Goal: Task Accomplishment & Management: Complete application form

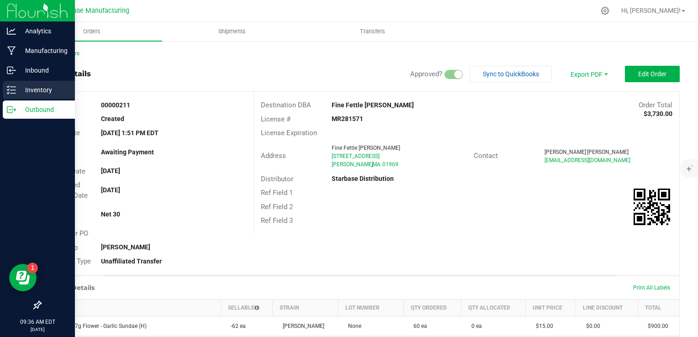
click at [13, 85] on div "Inventory" at bounding box center [39, 90] width 72 height 18
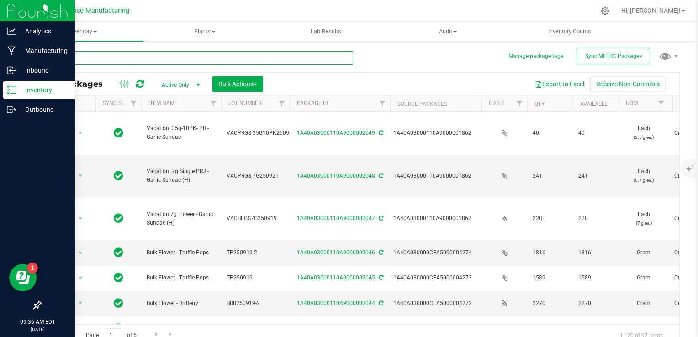
click at [105, 58] on input "text" at bounding box center [196, 58] width 313 height 14
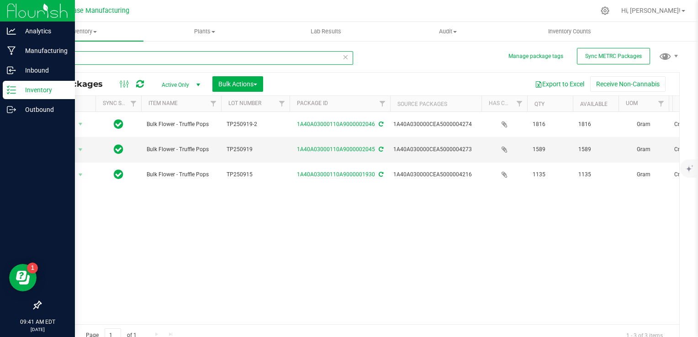
type input "truff"
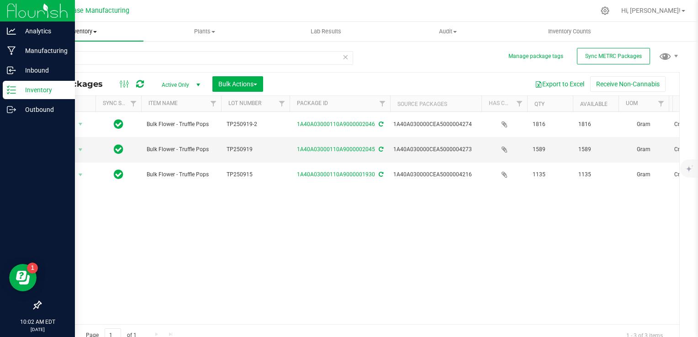
click at [89, 32] on span "Inventory" at bounding box center [82, 31] width 121 height 8
click at [88, 106] on span "From bill of materials" at bounding box center [63, 110] width 83 height 8
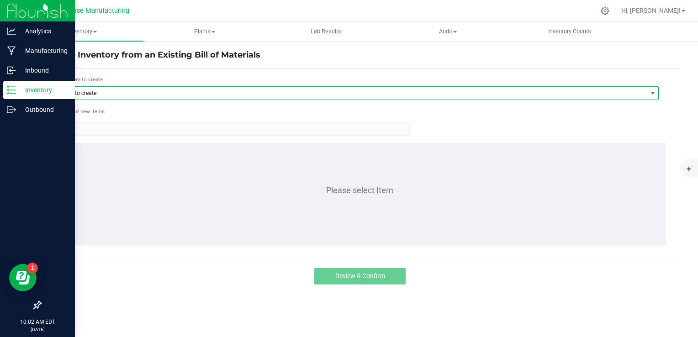
click at [125, 88] on span "Item to create" at bounding box center [351, 93] width 592 height 13
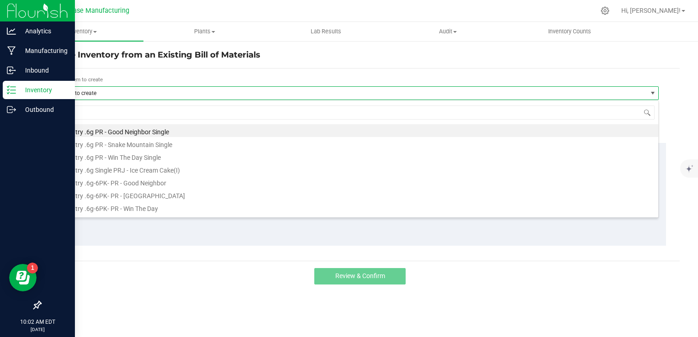
scroll to position [13, 604]
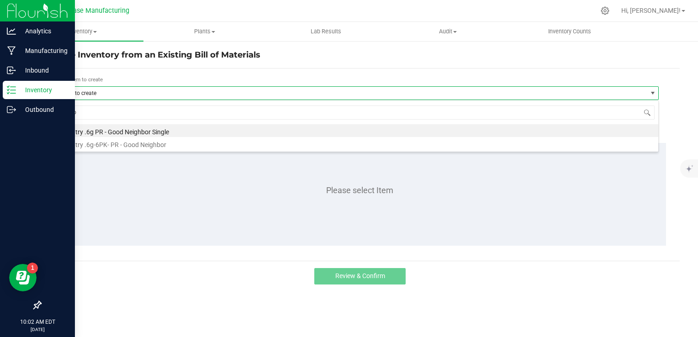
type input "good"
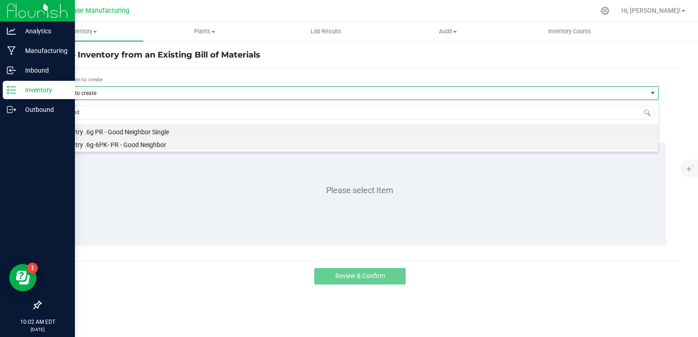
click at [128, 140] on li "Country .6g-6PK- PR - Good Neighbor" at bounding box center [356, 143] width 603 height 13
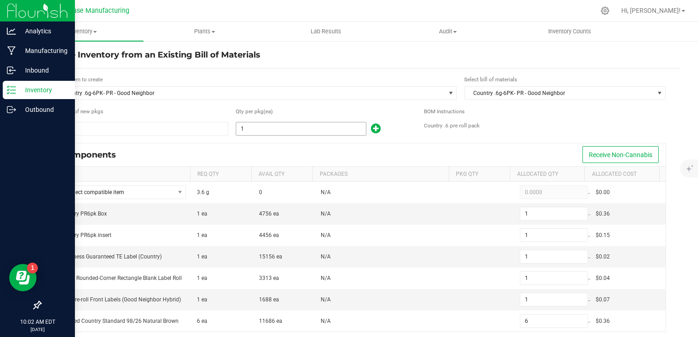
click at [247, 127] on input "1" at bounding box center [301, 128] width 130 height 13
type input "4"
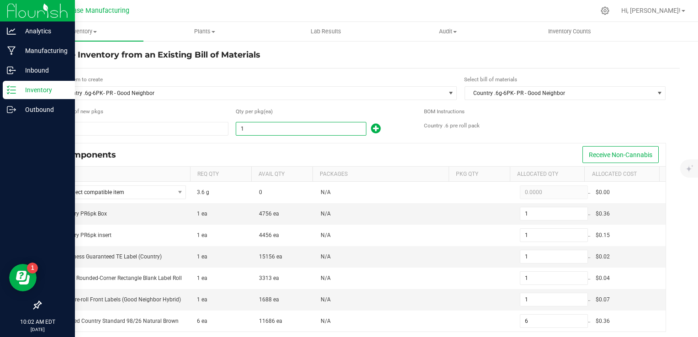
type input "4"
type input "24"
type input "48"
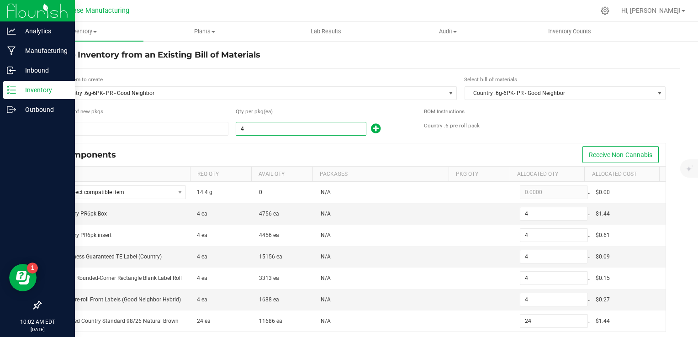
type input "48"
type input "288"
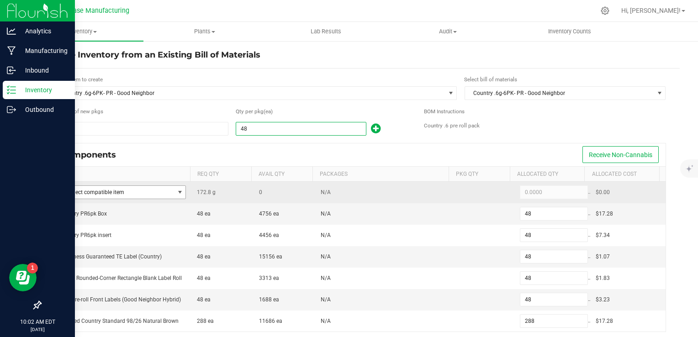
type input "48"
click at [178, 194] on span at bounding box center [179, 192] width 7 height 7
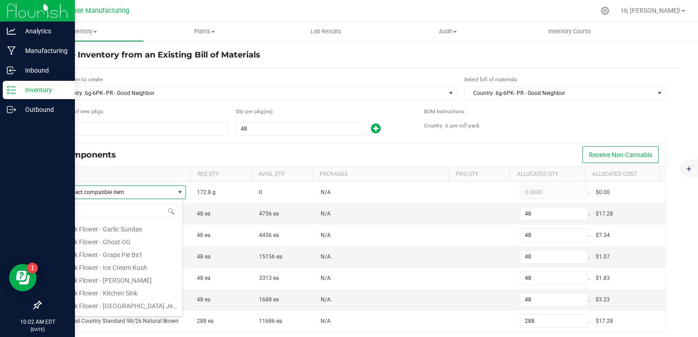
scroll to position [137, 0]
click at [128, 258] on li "Bulk Flower - Papaya" at bounding box center [121, 258] width 122 height 13
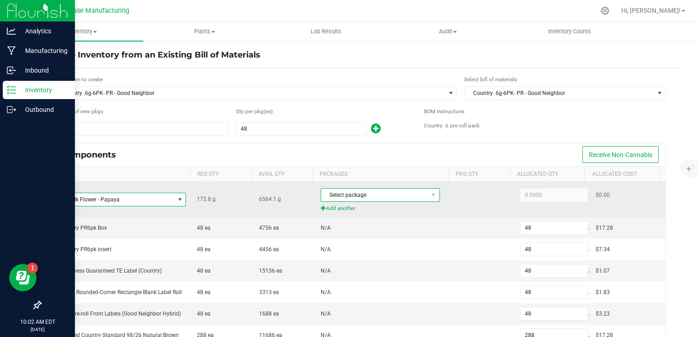
click at [345, 194] on span "Select package" at bounding box center [374, 195] width 107 height 13
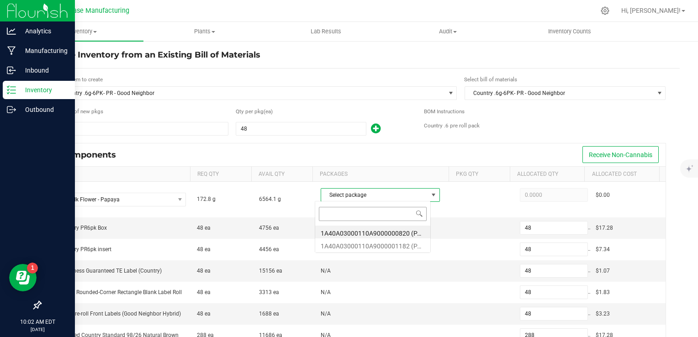
scroll to position [13, 116]
click at [358, 231] on li "1A40A03000110A9000000820 (PAP250708)" at bounding box center [372, 232] width 115 height 13
type input "172.8000"
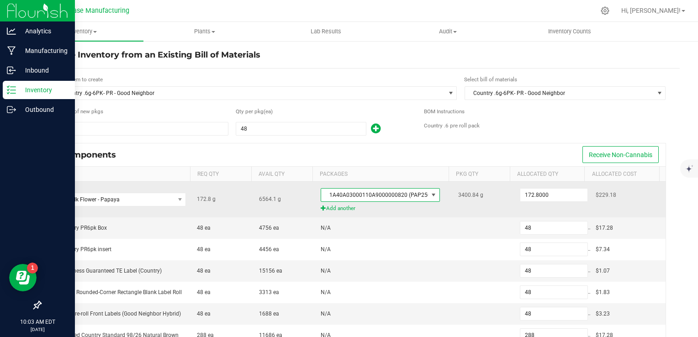
click at [377, 197] on span "1A40A03000110A9000000820 (PAP250708)" at bounding box center [374, 195] width 107 height 13
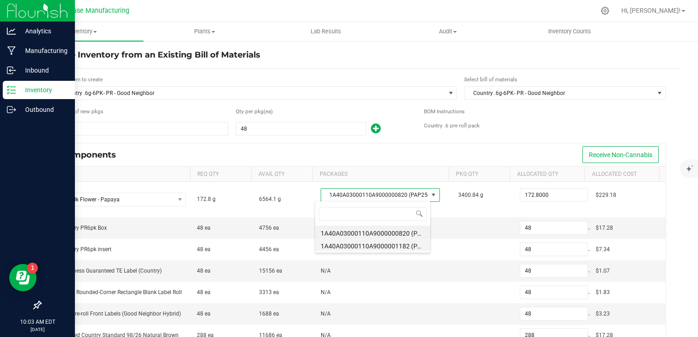
click at [376, 242] on li "1A40A03000110A9000001182 (PAP250731)" at bounding box center [372, 244] width 115 height 13
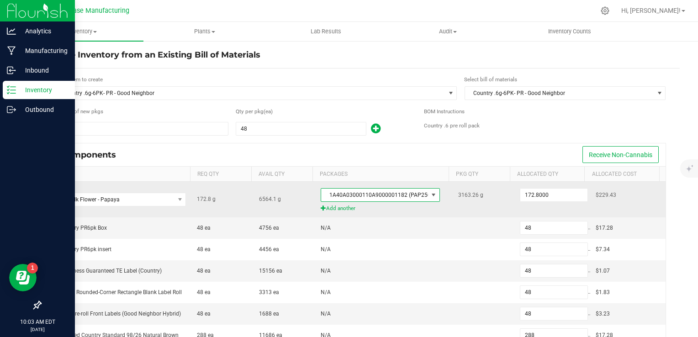
click at [374, 198] on span "1A40A03000110A9000001182 (PAP250731)" at bounding box center [374, 195] width 107 height 13
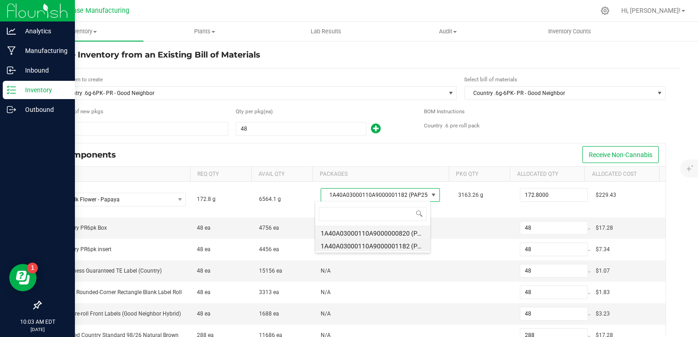
click at [373, 226] on li "1A40A03000110A9000000820 (PAP250708)" at bounding box center [372, 232] width 115 height 13
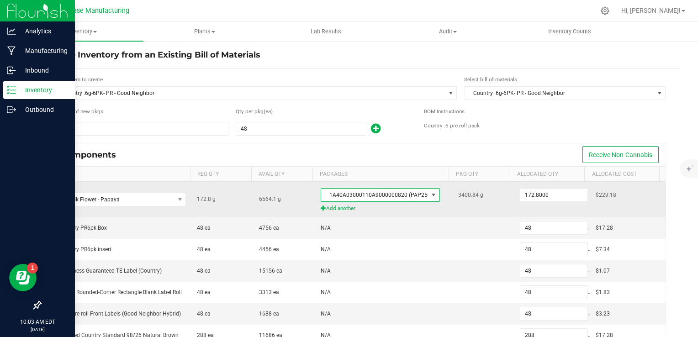
click at [469, 213] on td "3400.84 g" at bounding box center [483, 200] width 62 height 36
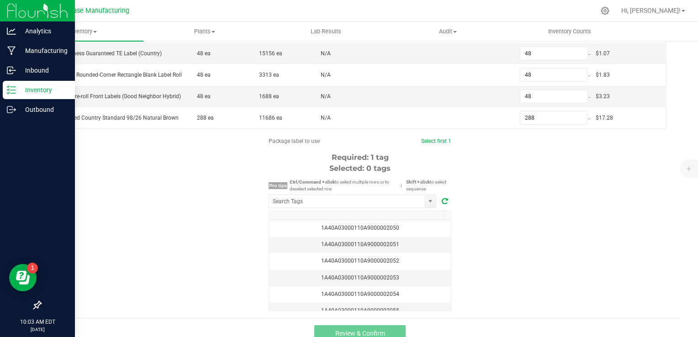
scroll to position [226, 0]
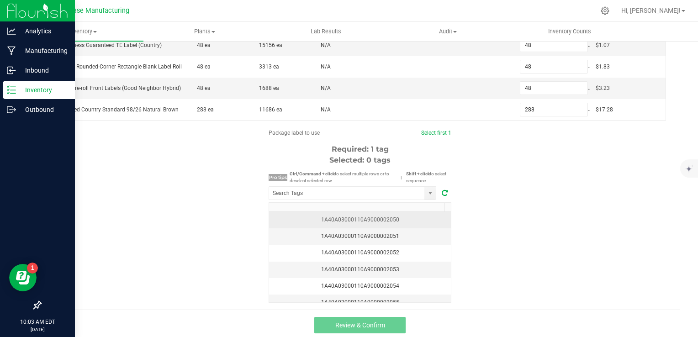
click at [402, 220] on div "1A40A03000110A9000002050" at bounding box center [359, 220] width 171 height 9
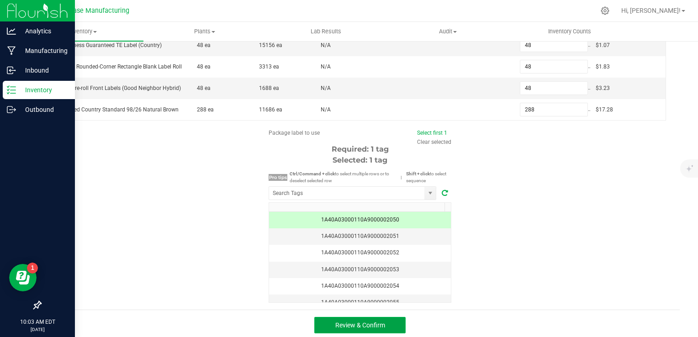
click at [384, 321] on button "Review & Confirm" at bounding box center [359, 325] width 91 height 16
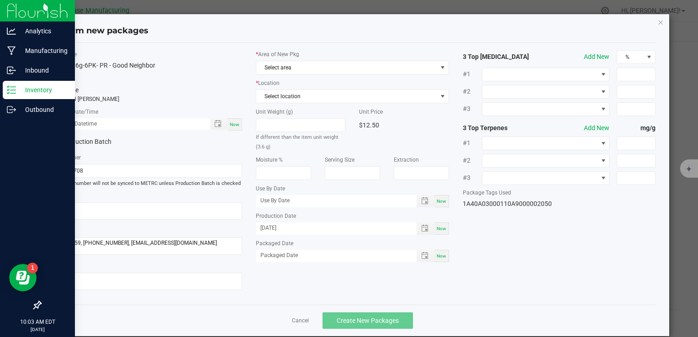
click at [235, 122] on span "Now" at bounding box center [235, 124] width 10 height 5
type input "09/22/2025 10:03 AM"
click at [104, 173] on input "PAP250708" at bounding box center [145, 171] width 193 height 14
paste input "COUPRGN6G6PK250917"
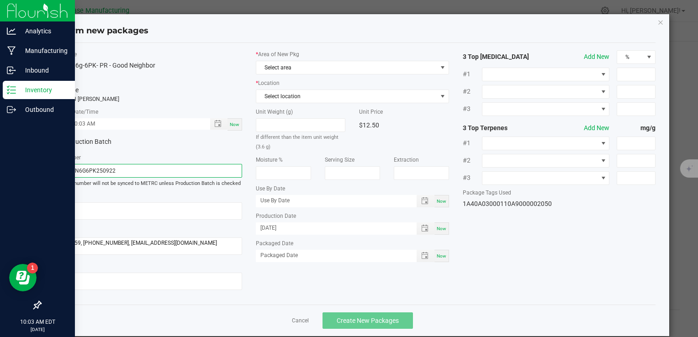
type input "COUPRGN6G6PK250922"
click at [438, 255] on span "Now" at bounding box center [441, 255] width 10 height 5
type input "[DATE]"
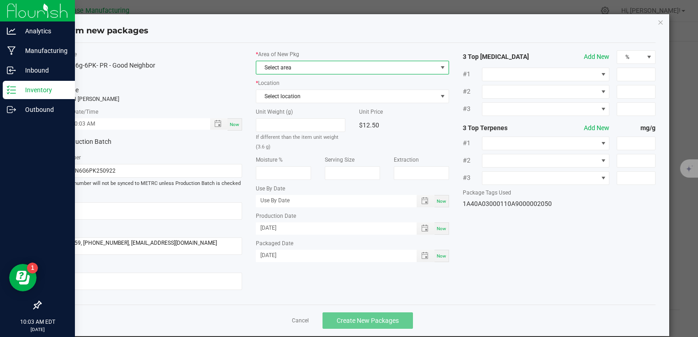
click at [329, 66] on span "Select area" at bounding box center [346, 67] width 180 height 13
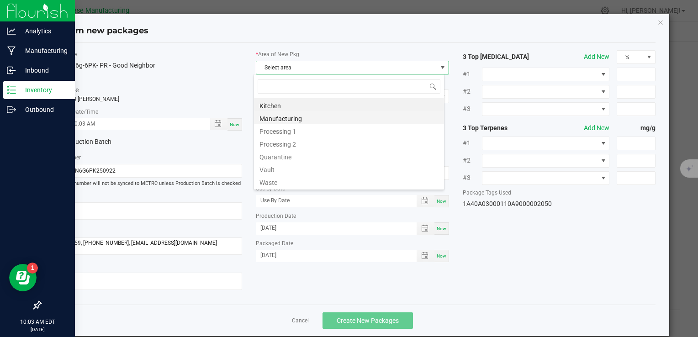
scroll to position [13, 191]
click at [312, 169] on li "Vault" at bounding box center [349, 168] width 190 height 13
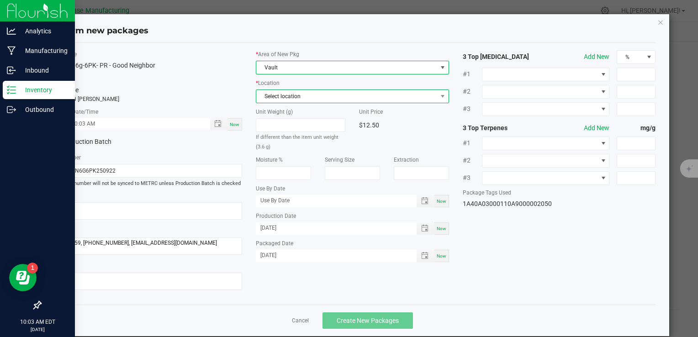
click at [309, 99] on span "Select location" at bounding box center [346, 96] width 180 height 13
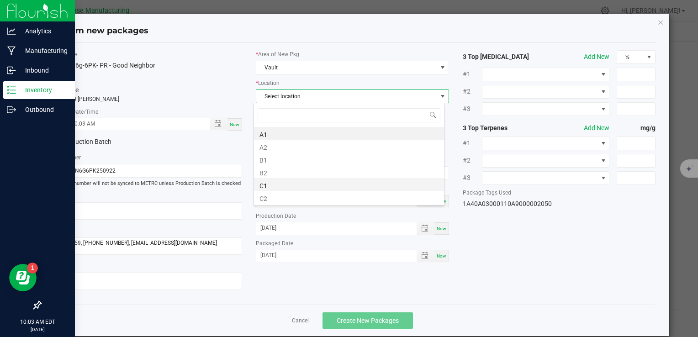
click at [310, 185] on li "C1" at bounding box center [349, 184] width 190 height 13
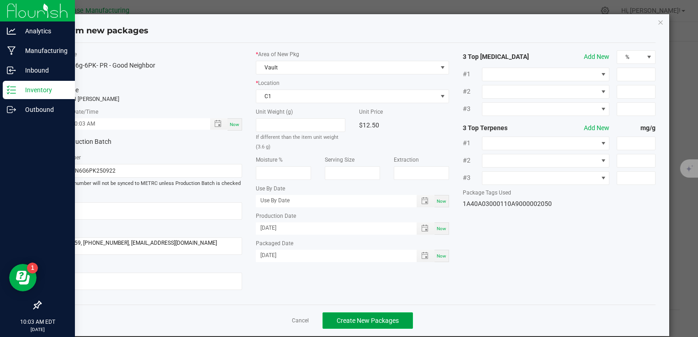
click at [358, 317] on span "Create New Packages" at bounding box center [367, 320] width 62 height 7
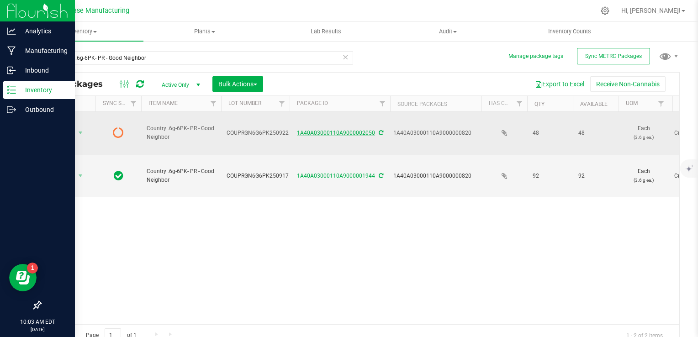
click at [331, 130] on link "1A40A03000110A9000002050" at bounding box center [336, 133] width 78 height 6
click at [71, 126] on span "Action" at bounding box center [62, 132] width 25 height 13
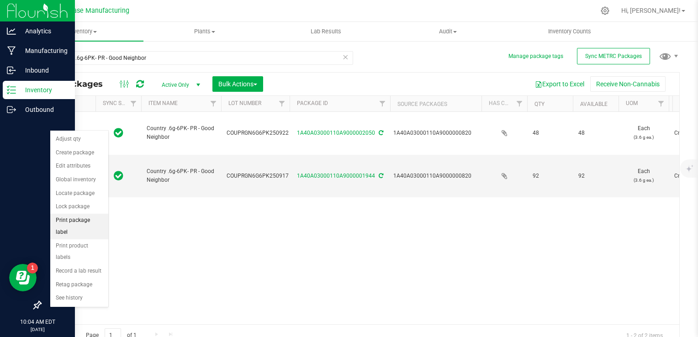
click at [74, 218] on li "Print package label" at bounding box center [79, 226] width 58 height 25
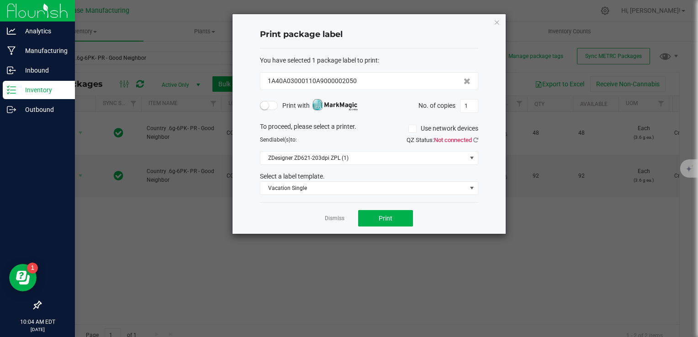
click at [269, 106] on span at bounding box center [269, 105] width 18 height 9
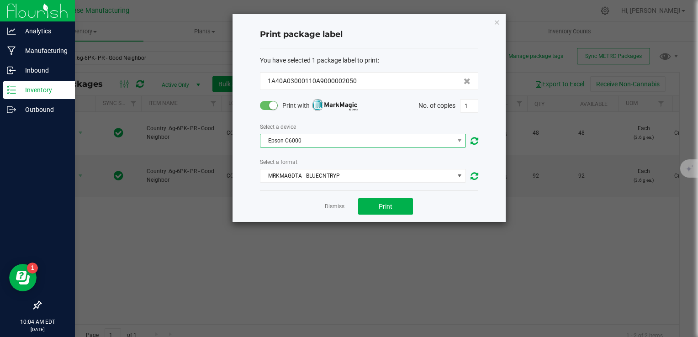
click at [303, 139] on span "Epson C6000" at bounding box center [357, 140] width 194 height 13
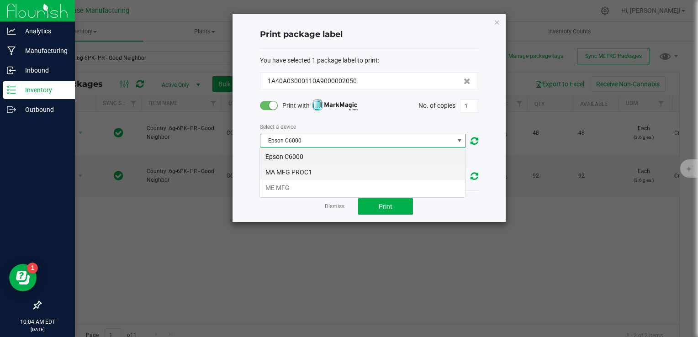
scroll to position [13, 206]
click at [300, 174] on li "MA MFG PROC1" at bounding box center [362, 172] width 205 height 16
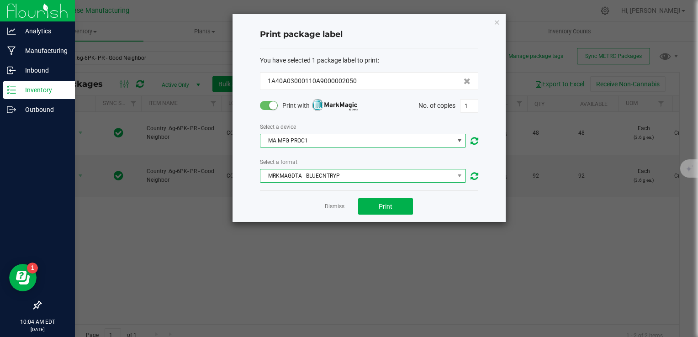
click at [301, 175] on span "MRKMAGDTA - BLUECNTRYP" at bounding box center [357, 175] width 194 height 13
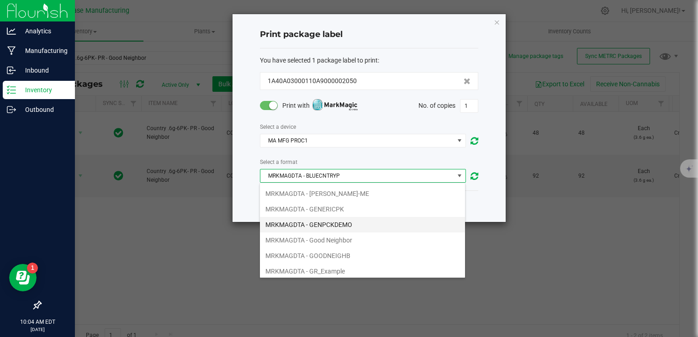
scroll to position [46, 0]
click at [348, 238] on li "MRKMAGDTA - GOODNEIGHB" at bounding box center [362, 240] width 205 height 16
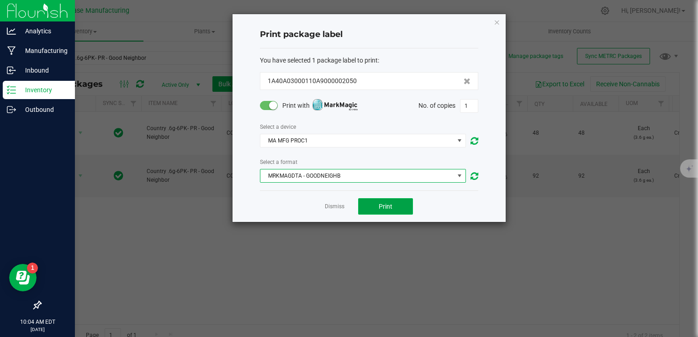
click at [394, 200] on button "Print" at bounding box center [385, 206] width 55 height 16
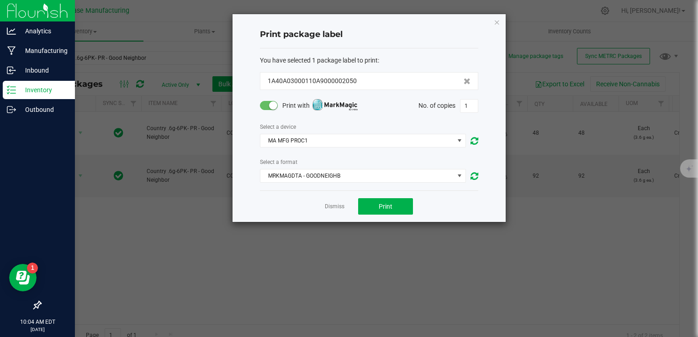
click at [459, 108] on div "No. of copies 1" at bounding box center [448, 106] width 60 height 14
click at [462, 108] on input "1" at bounding box center [468, 106] width 17 height 13
type input "48"
click at [393, 202] on button "Print" at bounding box center [385, 206] width 55 height 16
click at [338, 212] on div "Dismiss Print" at bounding box center [369, 206] width 218 height 32
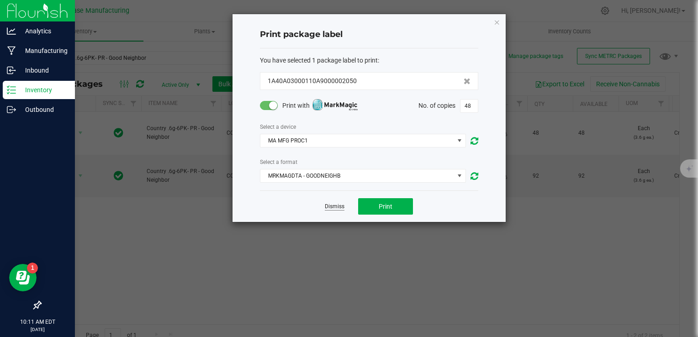
click at [337, 208] on link "Dismiss" at bounding box center [335, 207] width 20 height 8
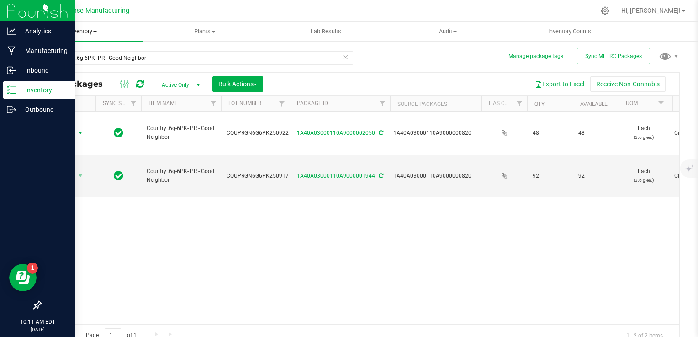
click at [88, 34] on span "Inventory" at bounding box center [82, 31] width 121 height 8
click at [86, 108] on span "From bill of materials" at bounding box center [63, 110] width 83 height 8
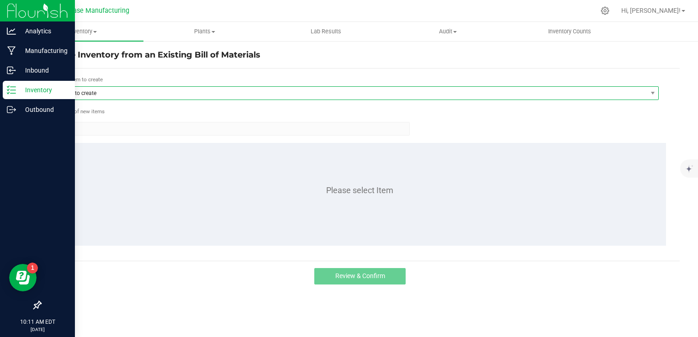
click at [147, 90] on span "Item to create" at bounding box center [351, 93] width 592 height 13
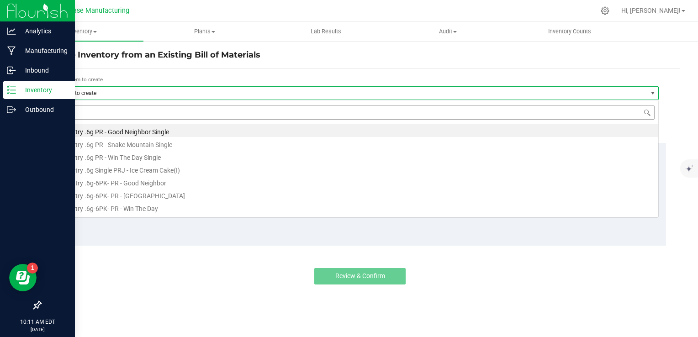
scroll to position [13, 604]
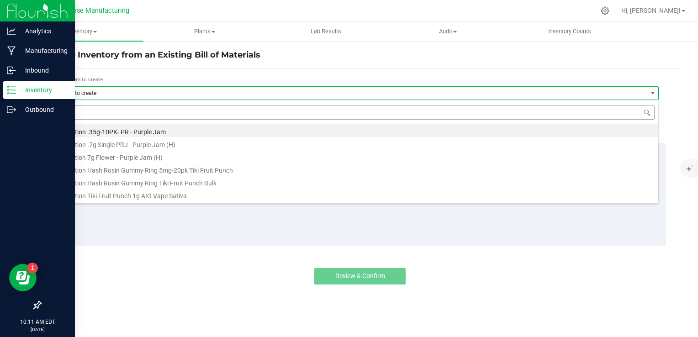
type input "pur"
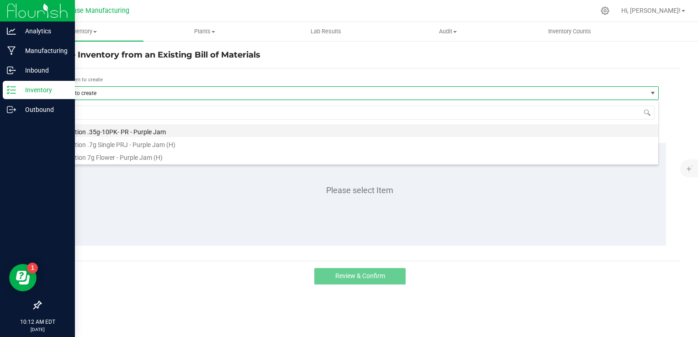
click at [150, 134] on li "Vacation .35g-10PK- PR - Purple Jam" at bounding box center [356, 130] width 603 height 13
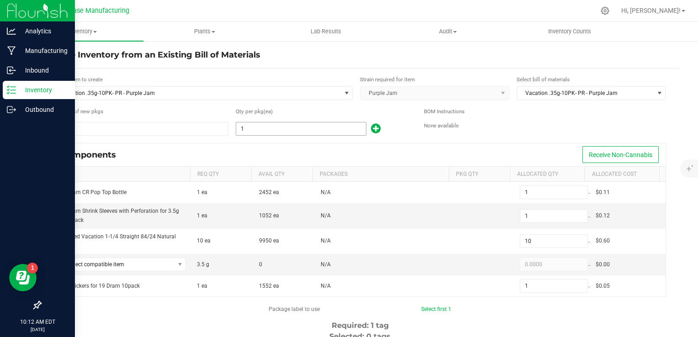
click at [251, 132] on input "1" at bounding box center [301, 128] width 130 height 13
type input "40"
type input "400"
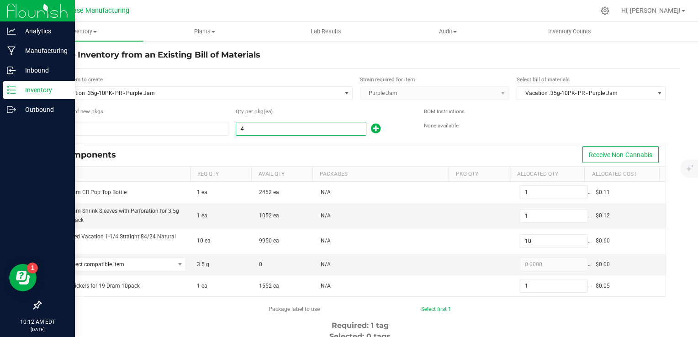
type input "40"
click at [268, 146] on div "Components Receive Non-Cannabis" at bounding box center [359, 154] width 611 height 23
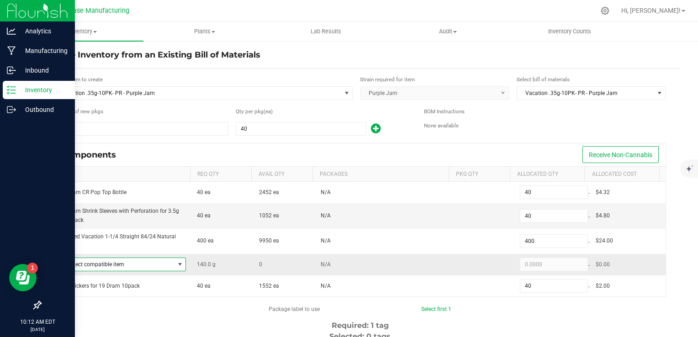
click at [168, 260] on span "Select compatible item" at bounding box center [117, 264] width 114 height 13
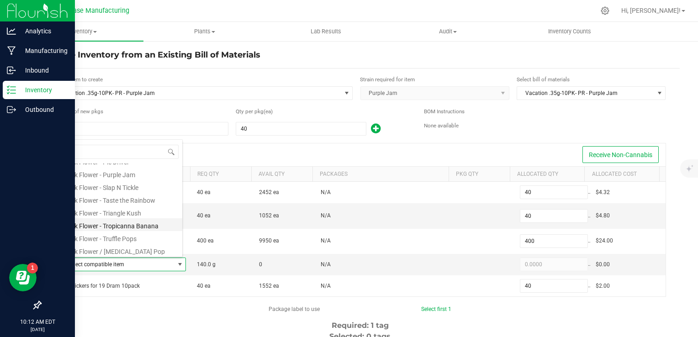
scroll to position [175, 0]
click at [136, 188] on li "Bulk Flower - Purple Jam" at bounding box center [121, 186] width 122 height 13
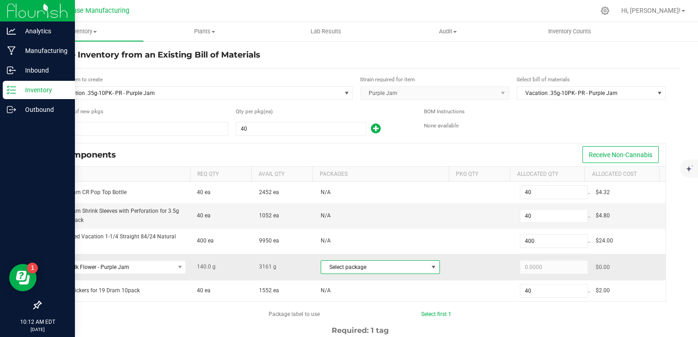
click at [409, 269] on span "Select package" at bounding box center [374, 267] width 107 height 13
click at [404, 305] on li "1A40A03000110A9000001926 (PJ250915)" at bounding box center [372, 303] width 115 height 13
type input "140.0000"
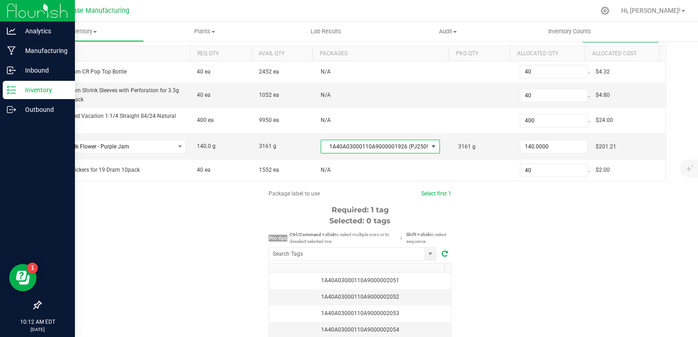
scroll to position [137, 0]
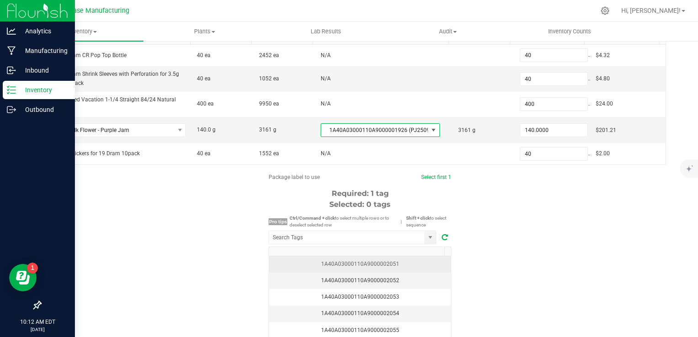
click at [400, 260] on div "1A40A03000110A9000002051" at bounding box center [359, 264] width 171 height 9
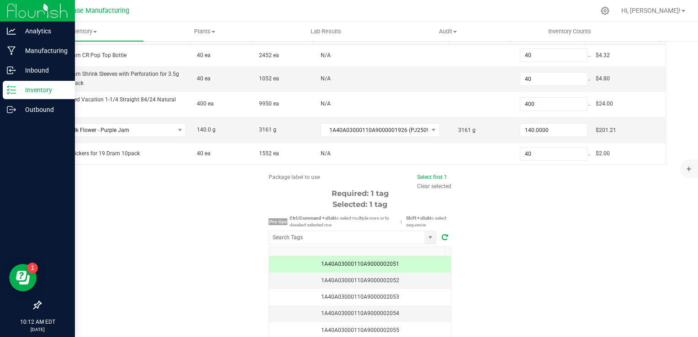
click at [505, 247] on div "Package label to use Select first 1 Clear selected Required: 1 tag Selected: 1 …" at bounding box center [359, 260] width 639 height 174
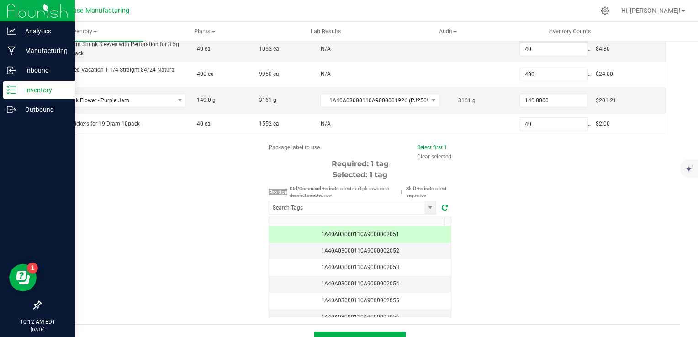
scroll to position [182, 0]
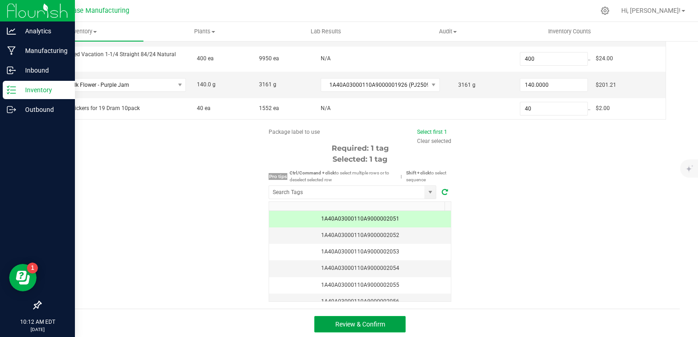
click at [389, 321] on button "Review & Confirm" at bounding box center [359, 324] width 91 height 16
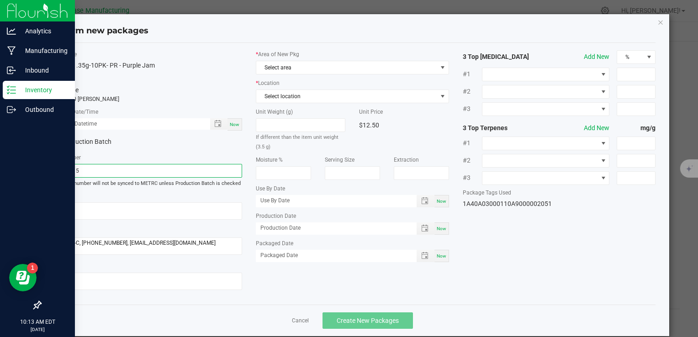
click at [179, 170] on input "PJ250915" at bounding box center [145, 171] width 193 height 14
paste input "VACPRPJ.35G10PK250917"
type input "VACPRPJ.35G10PK250922"
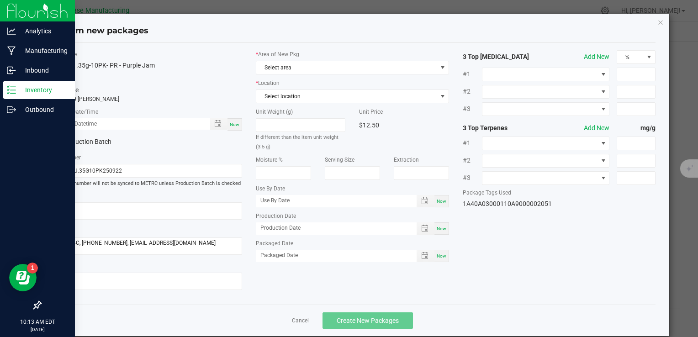
click at [436, 230] on span "Now" at bounding box center [441, 228] width 10 height 5
type input "[DATE]"
click at [435, 264] on div "* Area of New Pkg Select area * Location Select location Unit Weight (g) If dif…" at bounding box center [352, 158] width 206 height 216
click at [436, 259] on div "Now" at bounding box center [441, 256] width 15 height 12
type input "[DATE]"
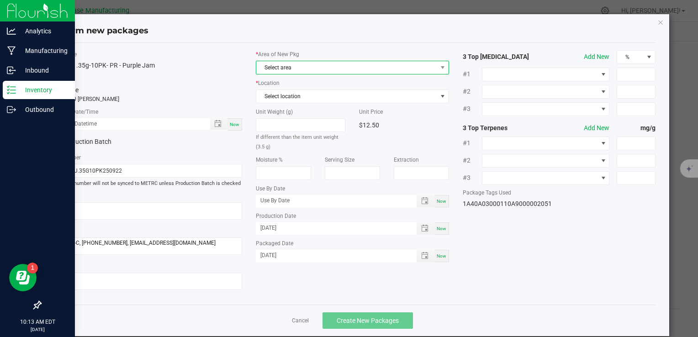
click at [320, 70] on span "Select area" at bounding box center [346, 67] width 180 height 13
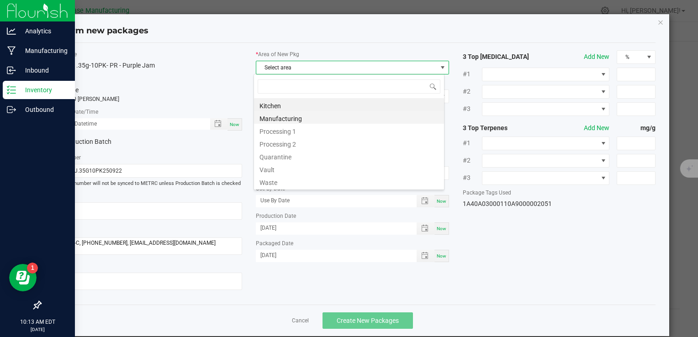
scroll to position [13, 191]
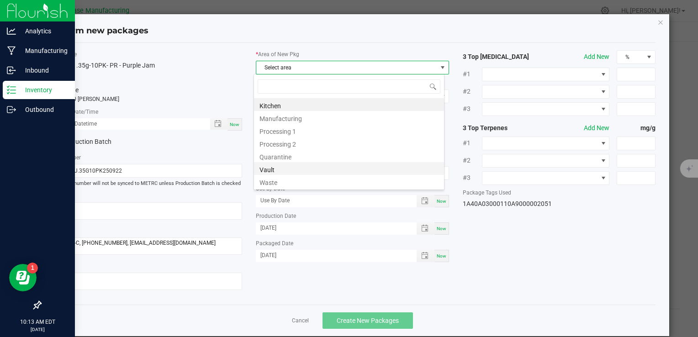
click at [307, 173] on li "Vault" at bounding box center [349, 168] width 190 height 13
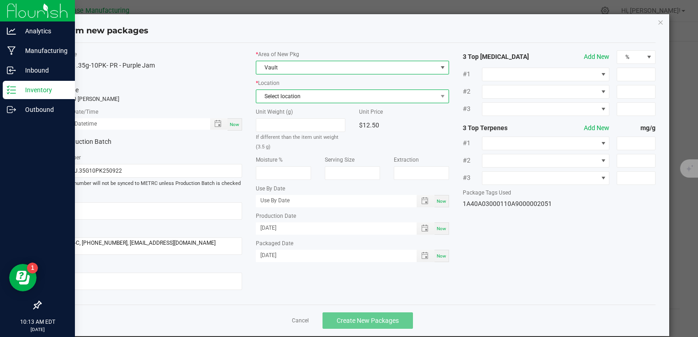
click at [296, 99] on span "Select location" at bounding box center [346, 96] width 180 height 13
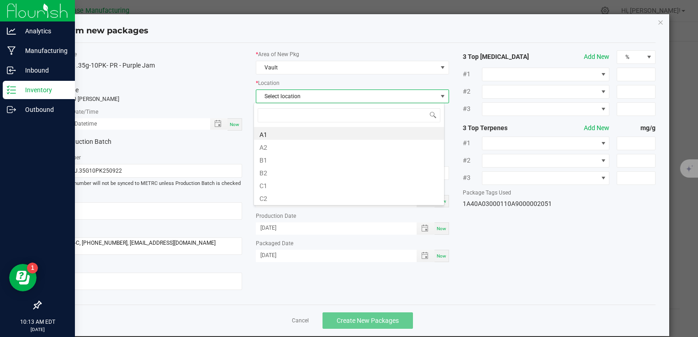
click at [295, 184] on li "C1" at bounding box center [349, 184] width 190 height 13
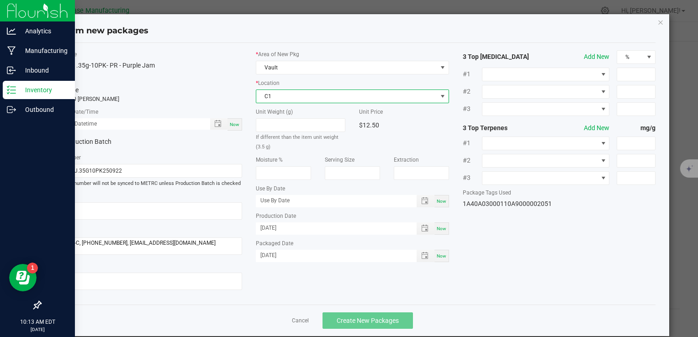
click at [235, 125] on span "Now" at bounding box center [235, 124] width 10 height 5
type input "09/22/2025 10:13 AM"
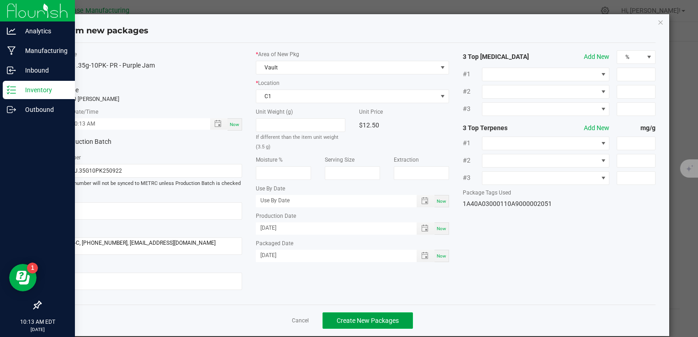
click at [358, 320] on span "Create New Packages" at bounding box center [367, 320] width 62 height 7
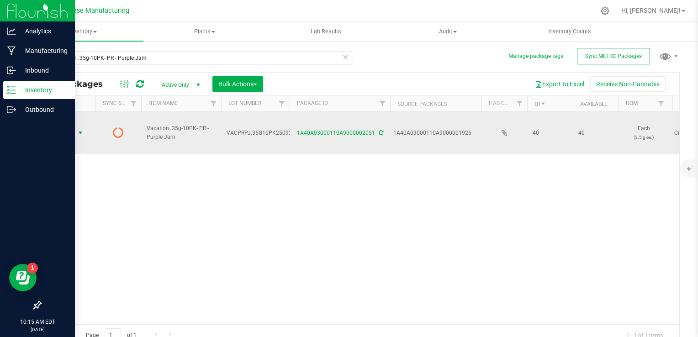
click at [70, 126] on span "Action" at bounding box center [62, 132] width 25 height 13
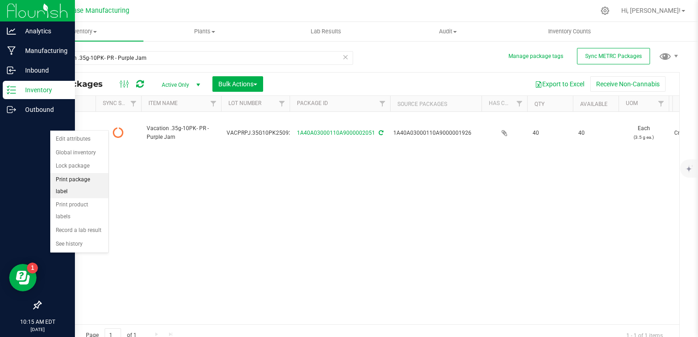
click at [71, 180] on li "Print package label" at bounding box center [79, 185] width 58 height 25
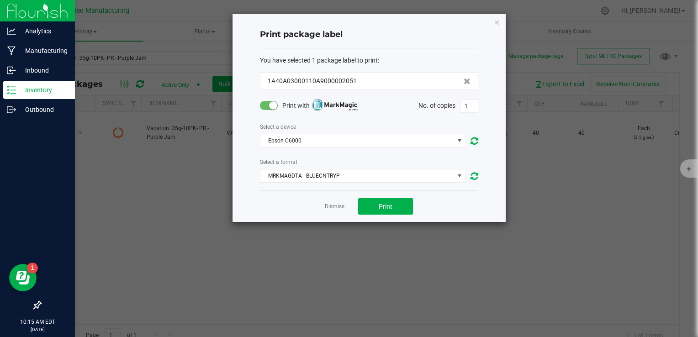
click at [268, 107] on span at bounding box center [269, 105] width 18 height 9
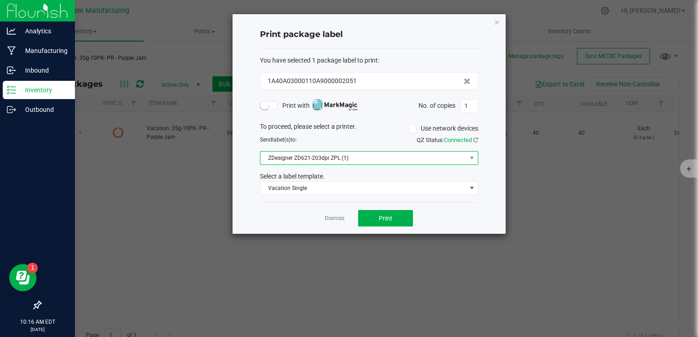
click at [276, 156] on span "ZDesigner ZD621-203dpi ZPL (1)" at bounding box center [363, 158] width 206 height 13
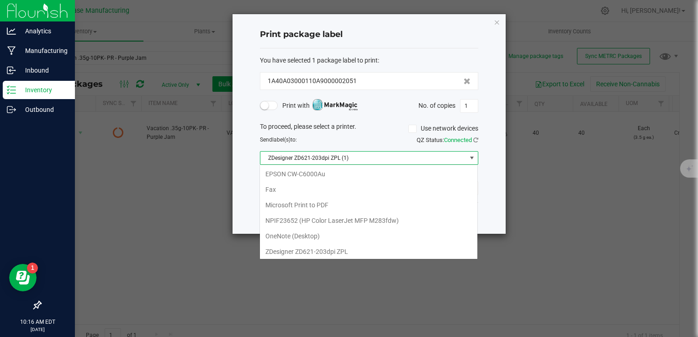
scroll to position [16, 0]
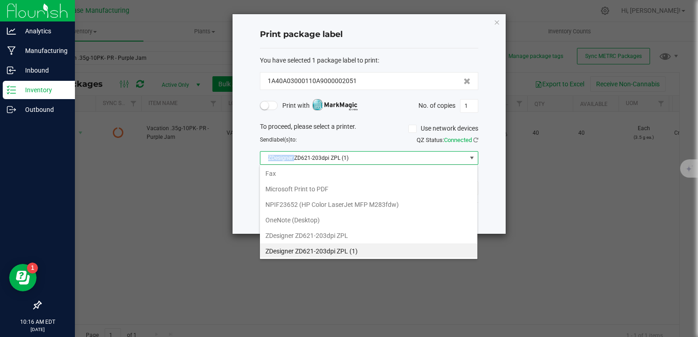
click at [276, 156] on span "ZDesigner ZD621-203dpi ZPL (1)" at bounding box center [363, 158] width 206 height 13
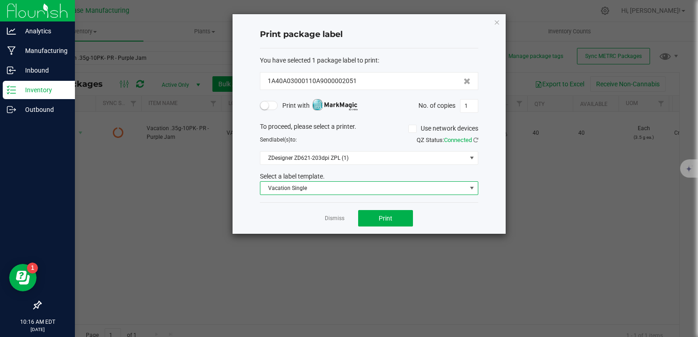
drag, startPoint x: 276, startPoint y: 156, endPoint x: 278, endPoint y: 184, distance: 27.9
click at [278, 184] on span "Vacation Single" at bounding box center [363, 188] width 206 height 13
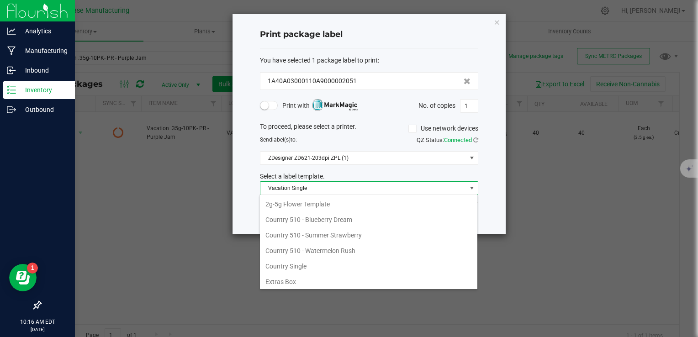
scroll to position [13, 218]
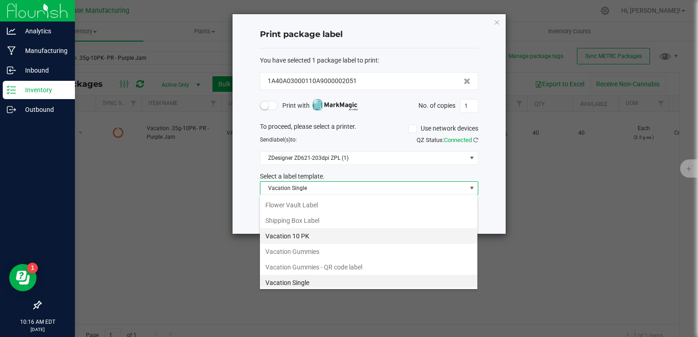
click at [281, 232] on li "Vacation 10 PK" at bounding box center [368, 236] width 217 height 16
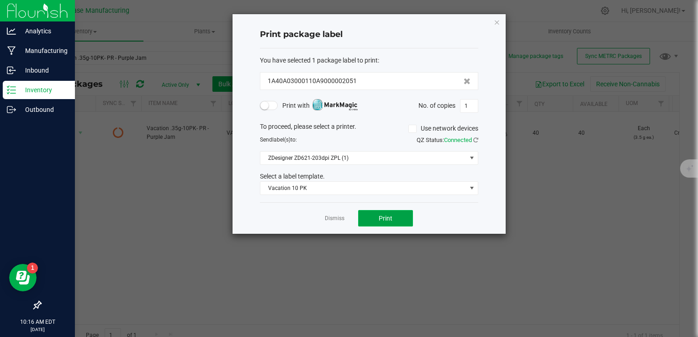
click at [369, 222] on button "Print" at bounding box center [385, 218] width 55 height 16
click at [473, 107] on input "1" at bounding box center [468, 106] width 17 height 13
type input "40"
click at [391, 215] on span "Print" at bounding box center [385, 218] width 14 height 7
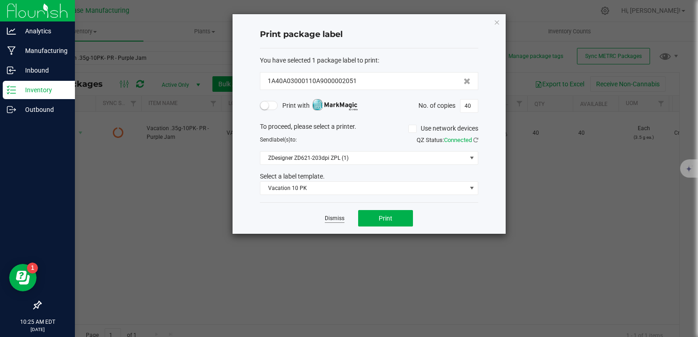
click at [334, 218] on link "Dismiss" at bounding box center [335, 219] width 20 height 8
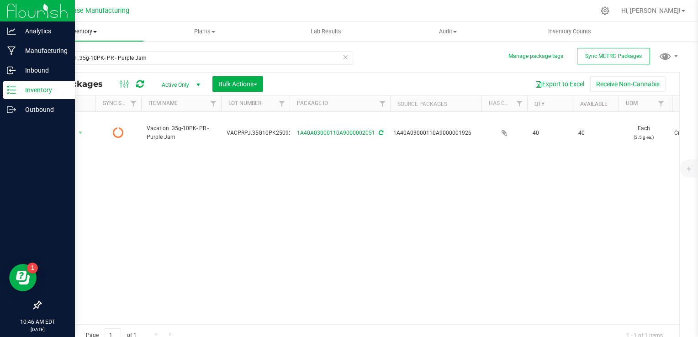
click at [76, 32] on span "Inventory" at bounding box center [82, 31] width 121 height 8
click at [86, 107] on span "From bill of materials" at bounding box center [63, 110] width 83 height 8
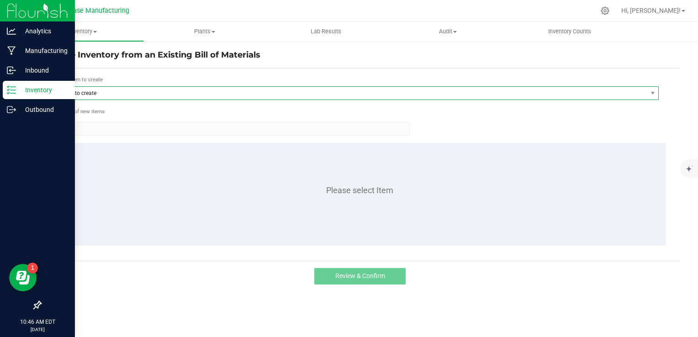
click at [192, 93] on span "Item to create" at bounding box center [351, 93] width 592 height 13
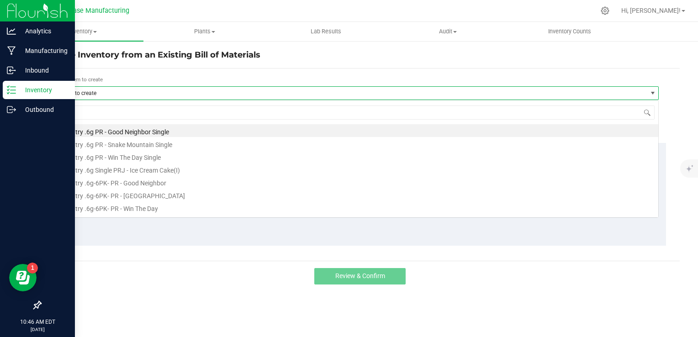
scroll to position [13, 604]
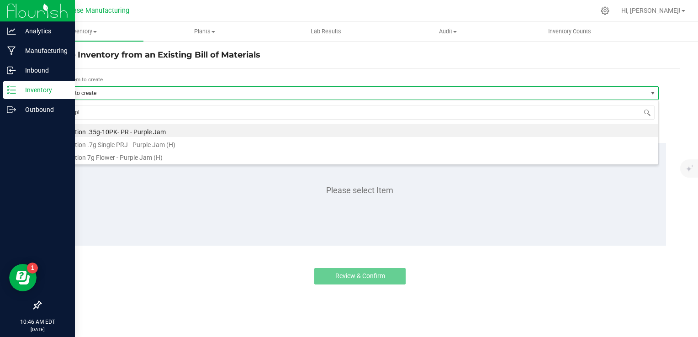
type input "purple"
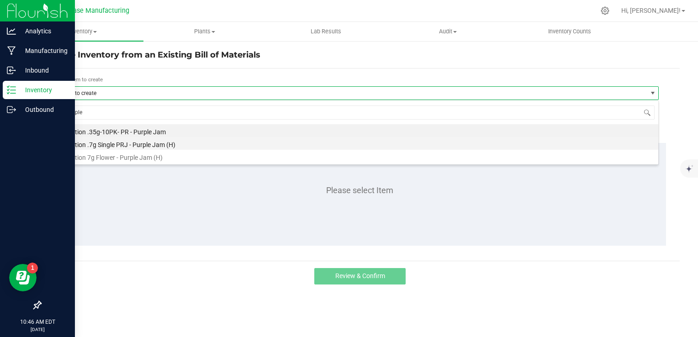
click at [185, 145] on li "Vacation .7g Single PRJ - Purple Jam (H)" at bounding box center [356, 143] width 603 height 13
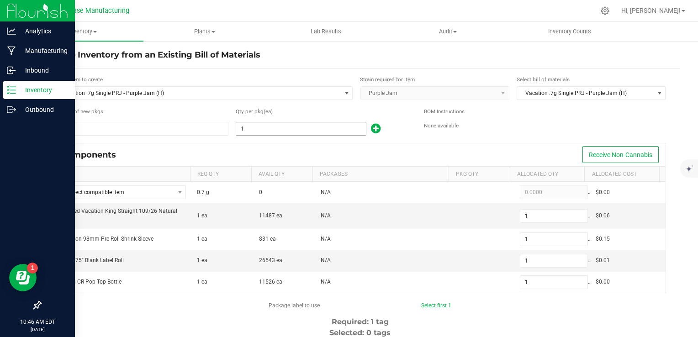
click at [247, 134] on input "1" at bounding box center [301, 128] width 130 height 13
type input "19"
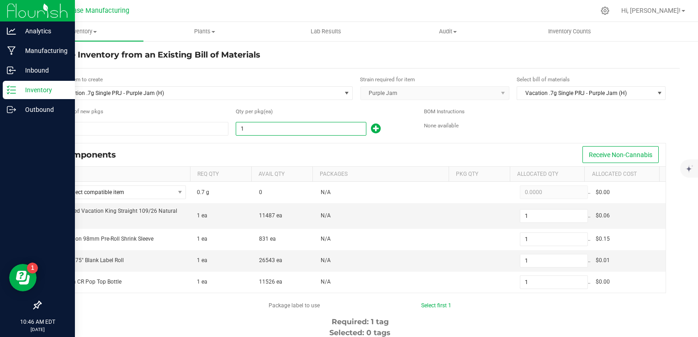
type input "19"
type input "194"
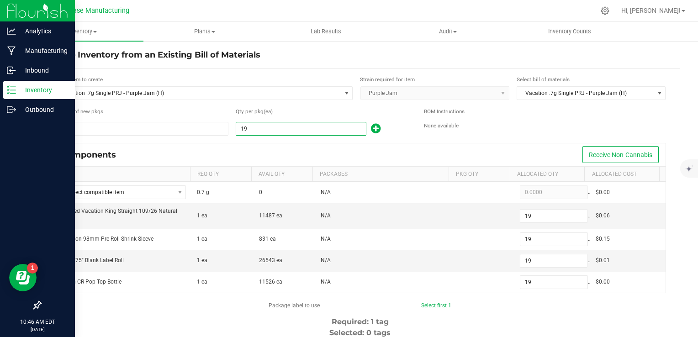
type input "194"
click at [255, 152] on div "Components Receive Non-Cannabis" at bounding box center [359, 154] width 611 height 23
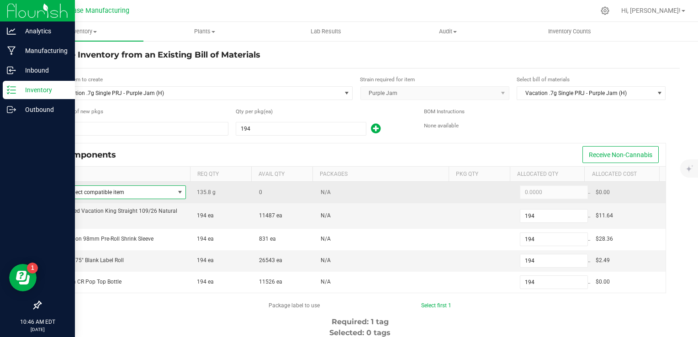
click at [156, 194] on span "Select compatible item" at bounding box center [117, 192] width 114 height 13
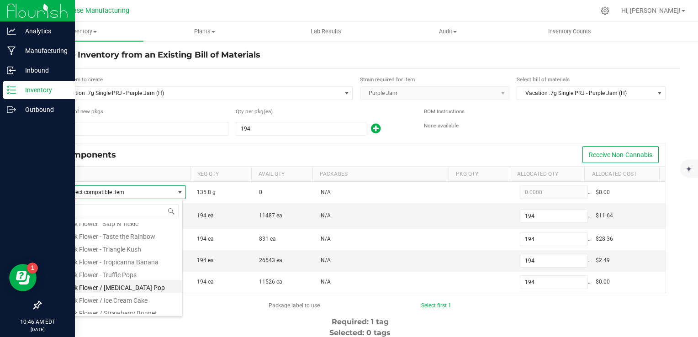
scroll to position [175, 0]
click at [136, 246] on li "Bulk Flower - Purple Jam" at bounding box center [121, 245] width 122 height 13
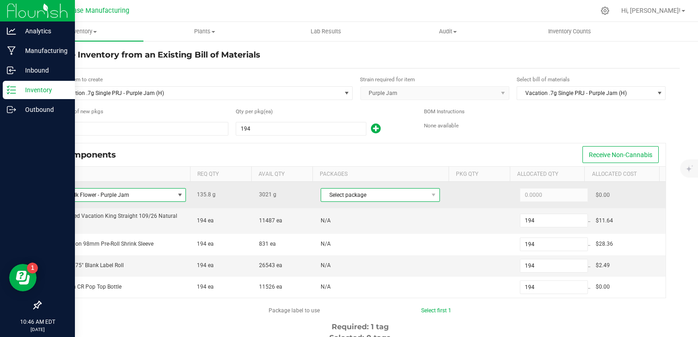
click at [416, 193] on span "Select package" at bounding box center [374, 195] width 107 height 13
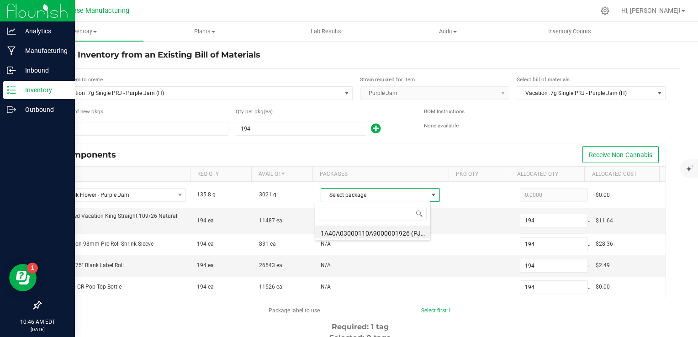
scroll to position [13, 116]
click at [404, 237] on li "1A40A03000110A9000001926 (PJ250915)" at bounding box center [372, 232] width 115 height 13
type input "135.8000"
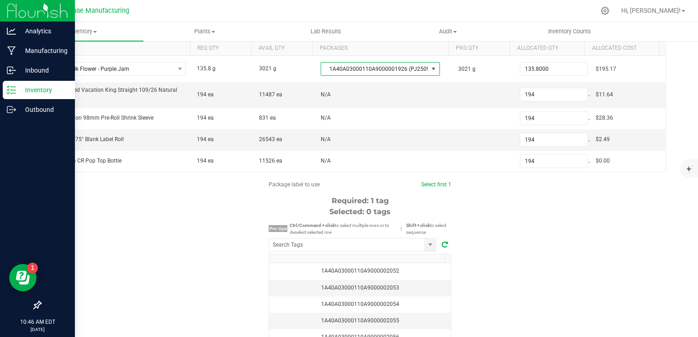
scroll to position [137, 0]
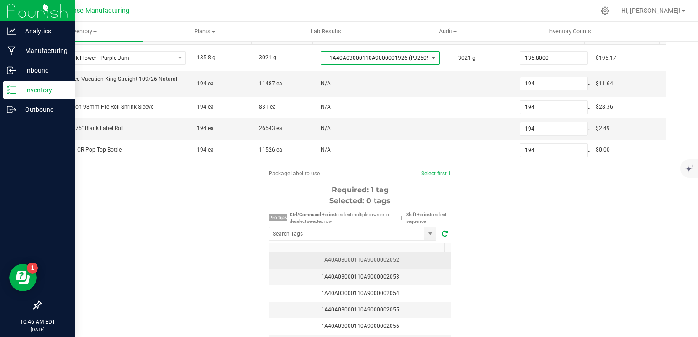
click at [402, 263] on td "1A40A03000110A9000002052" at bounding box center [360, 260] width 182 height 16
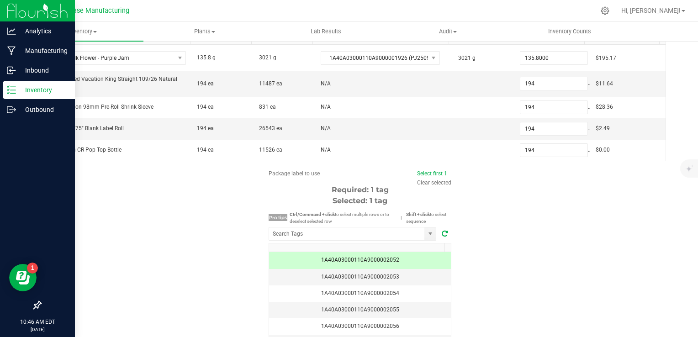
click at [515, 253] on div "Package label to use Select first 1 Clear selected Required: 1 tag Selected: 1 …" at bounding box center [359, 256] width 639 height 174
click at [568, 222] on div "Package label to use Select first 1 Clear selected Required: 1 tag Selected: 1 …" at bounding box center [359, 256] width 639 height 174
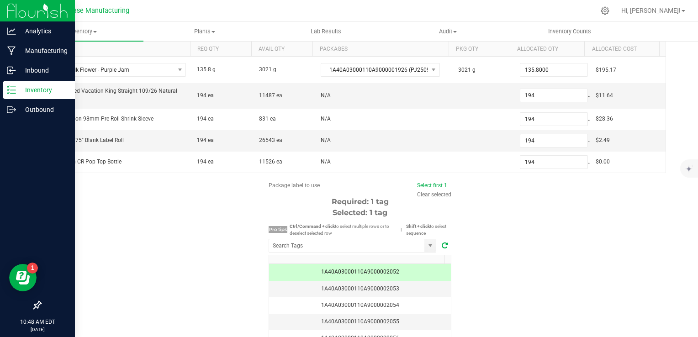
scroll to position [178, 0]
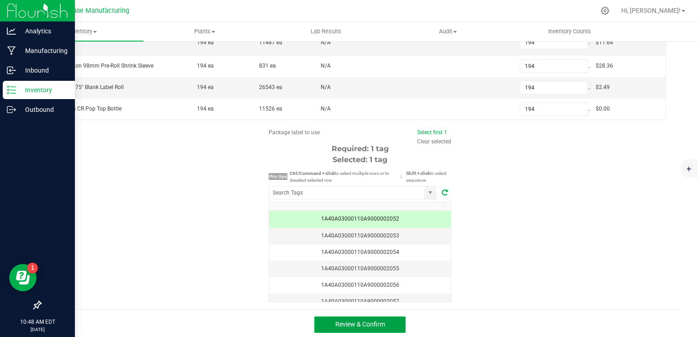
click at [385, 323] on button "Review & Confirm" at bounding box center [359, 324] width 91 height 16
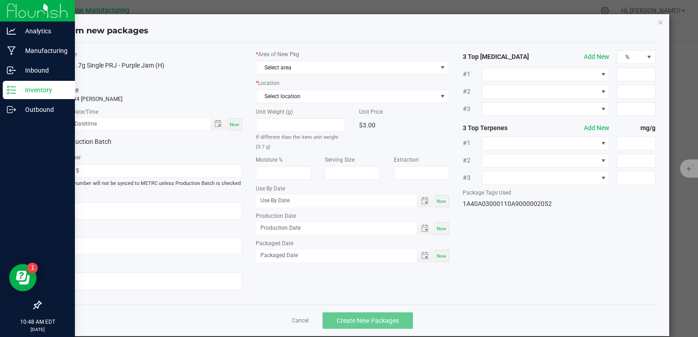
type textarea "[DATE]"
type textarea "RMD825-C, [PHONE_NUMBER], [EMAIL_ADDRESS][DOMAIN_NAME]"
click at [236, 125] on span "Now" at bounding box center [235, 124] width 10 height 5
type input "09/22/2025 10:48 AM"
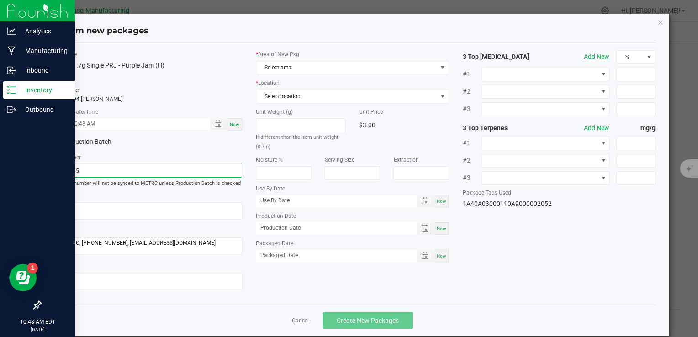
click at [148, 171] on input "PJ250915" at bounding box center [145, 171] width 193 height 14
paste input "VACPRPJ.7G250919"
type input "VACPRPJ.7G250922"
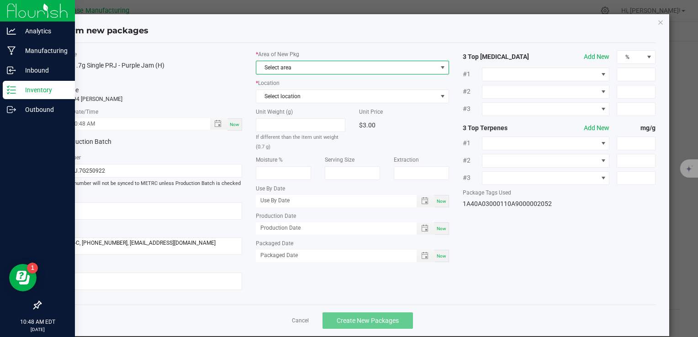
click at [297, 66] on span "Select area" at bounding box center [346, 67] width 180 height 13
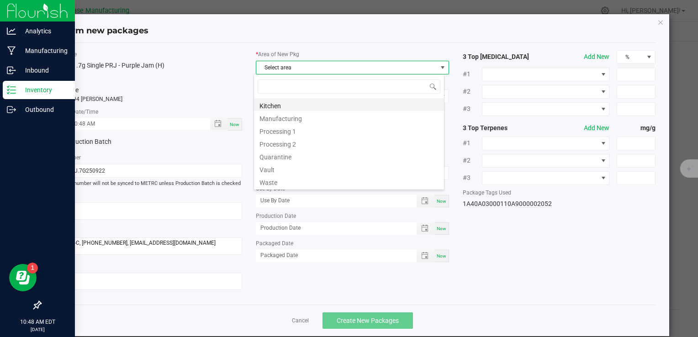
scroll to position [13, 191]
click at [284, 168] on li "Vault" at bounding box center [349, 168] width 190 height 13
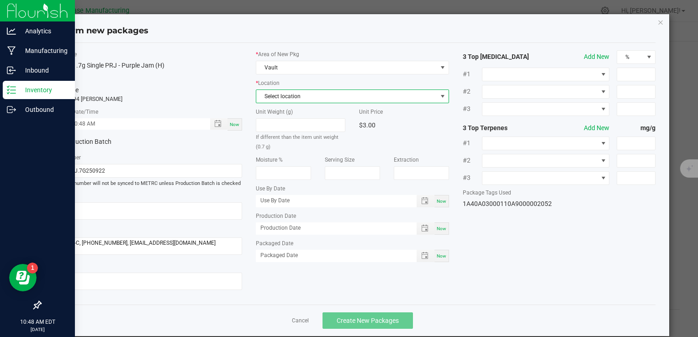
click at [307, 97] on span "Select location" at bounding box center [346, 96] width 180 height 13
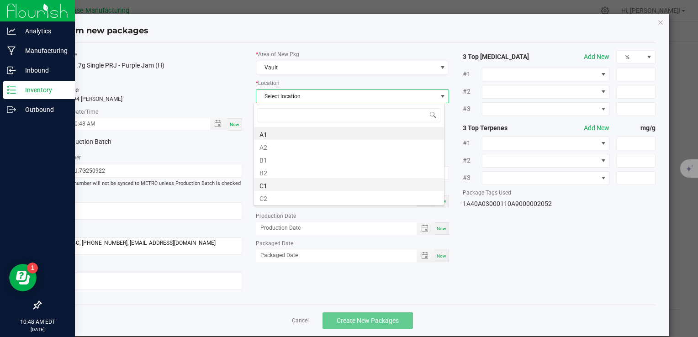
click at [286, 186] on li "C1" at bounding box center [349, 184] width 190 height 13
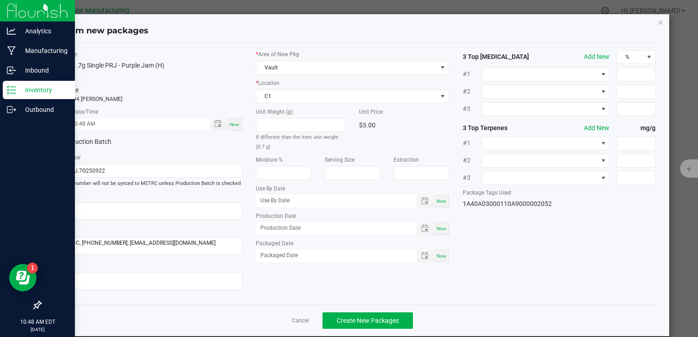
click at [434, 224] on div "Now" at bounding box center [441, 228] width 15 height 12
type input "[DATE]"
click at [435, 251] on div "Now" at bounding box center [441, 256] width 15 height 12
type input "[DATE]"
click at [510, 257] on div "Item Name Vacation .7g Single PRJ - Purple Jam (H) Total Qty 1 package totaling…" at bounding box center [352, 173] width 620 height 247
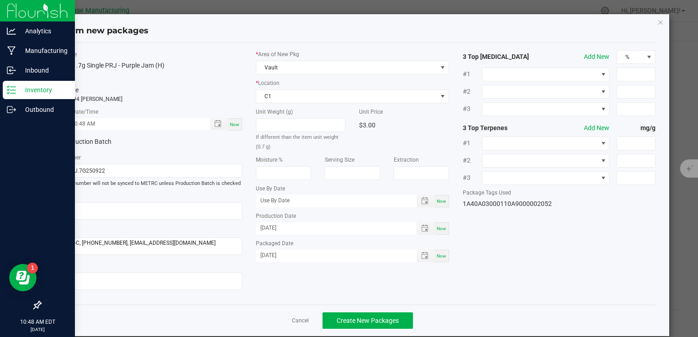
scroll to position [13, 0]
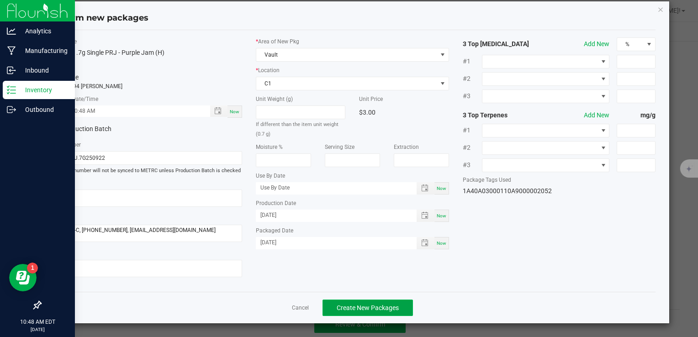
click at [385, 306] on span "Create New Packages" at bounding box center [367, 307] width 62 height 7
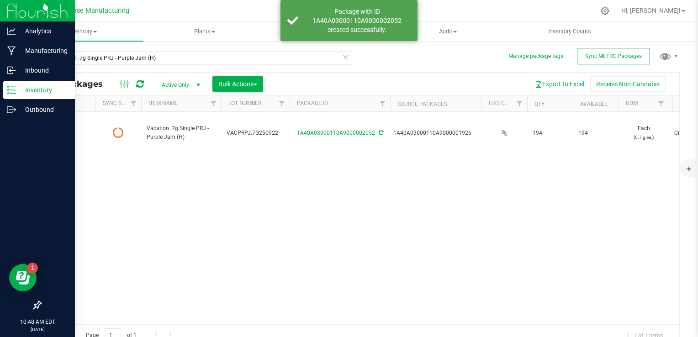
type input "2025-09-22"
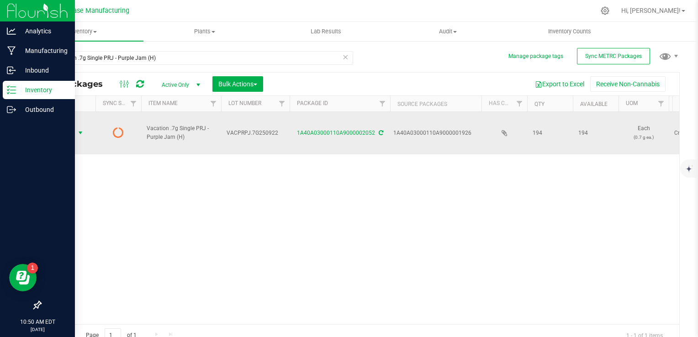
click at [79, 129] on span "select" at bounding box center [80, 132] width 7 height 7
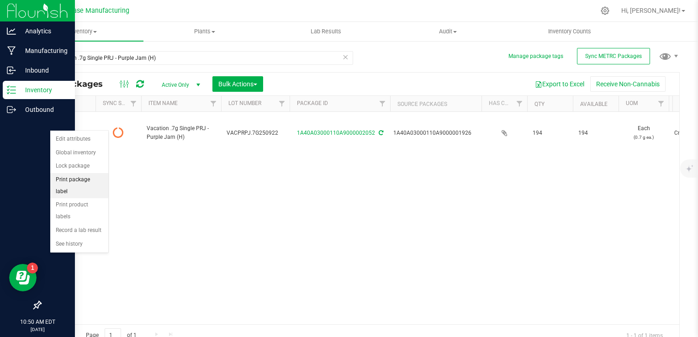
click at [82, 178] on li "Print package label" at bounding box center [79, 185] width 58 height 25
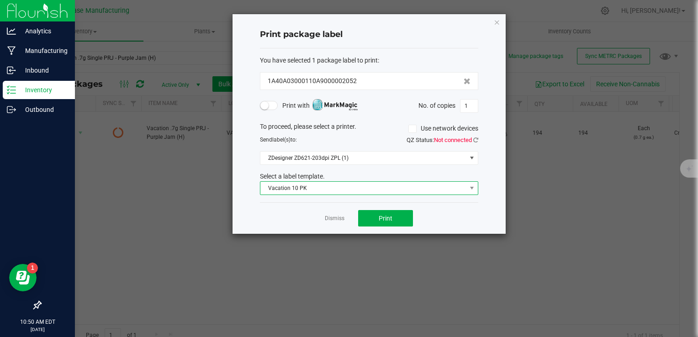
click at [300, 185] on span "Vacation 10 PK" at bounding box center [363, 188] width 206 height 13
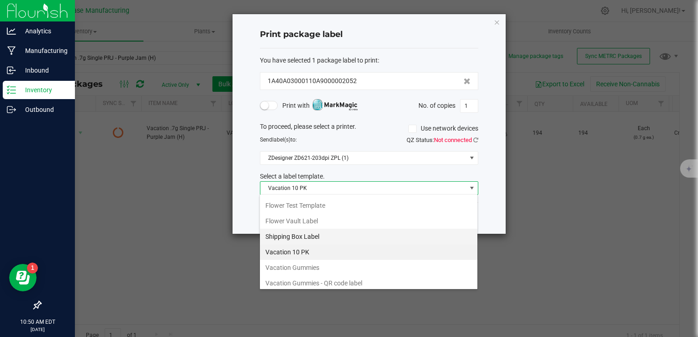
scroll to position [108, 0]
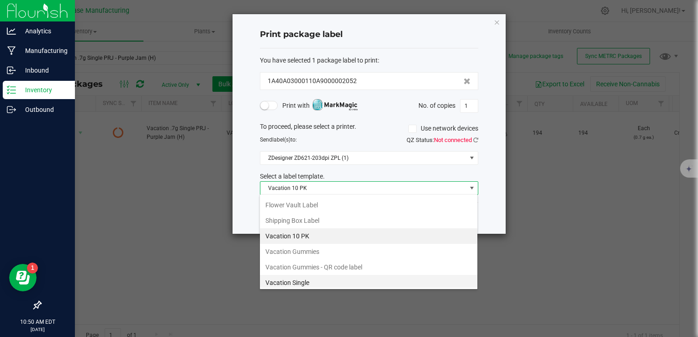
click at [298, 275] on li "Vacation Single" at bounding box center [368, 283] width 217 height 16
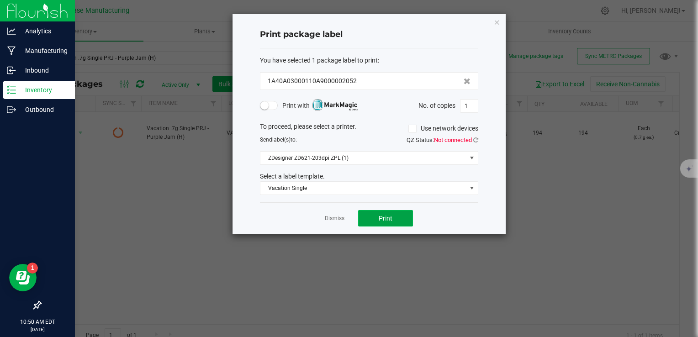
click at [383, 217] on span "Print" at bounding box center [385, 218] width 14 height 7
click at [464, 112] on span "1" at bounding box center [469, 106] width 18 height 14
click at [465, 109] on input "1" at bounding box center [468, 106] width 17 height 13
type input "194"
click at [400, 218] on button "Print" at bounding box center [385, 218] width 55 height 16
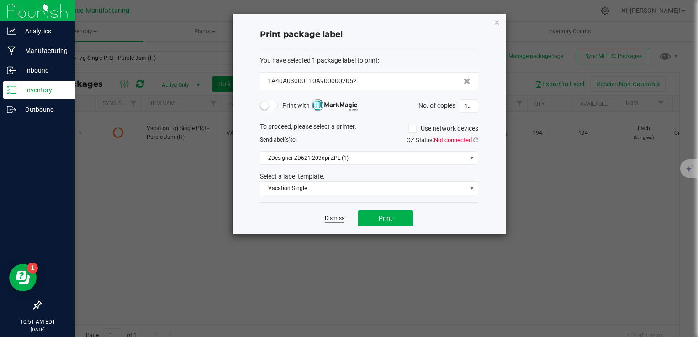
click at [336, 216] on link "Dismiss" at bounding box center [335, 219] width 20 height 8
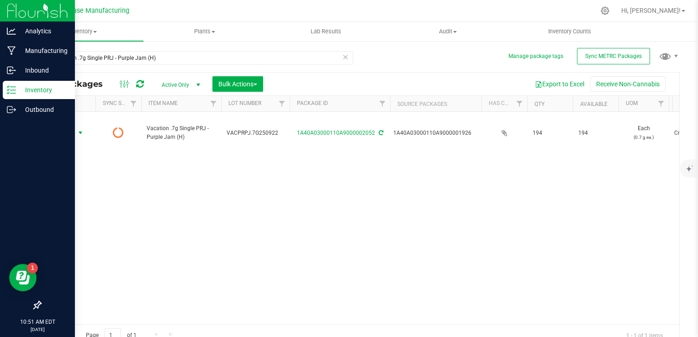
click at [342, 59] on icon at bounding box center [345, 56] width 6 height 11
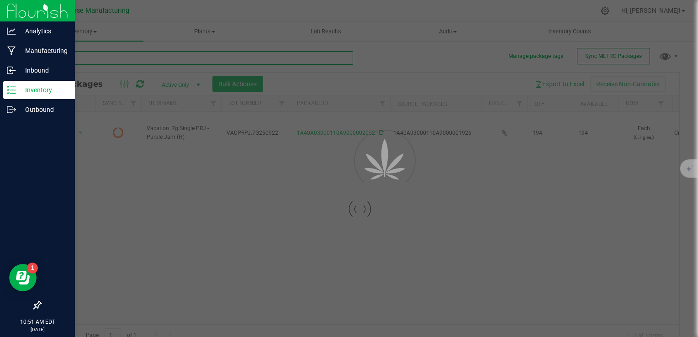
click at [270, 57] on input "text" at bounding box center [196, 58] width 313 height 14
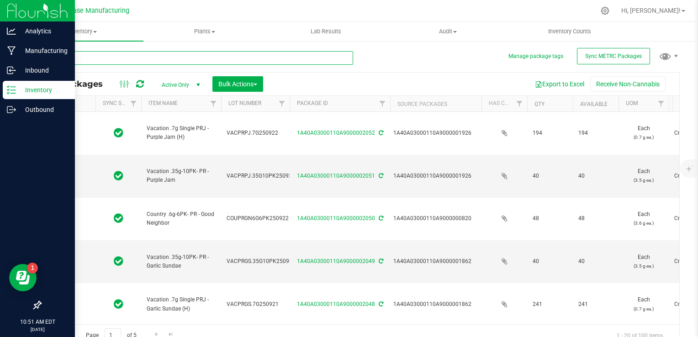
type input "2025-09-22"
type input "2025-07-08"
type input "2025-09-21"
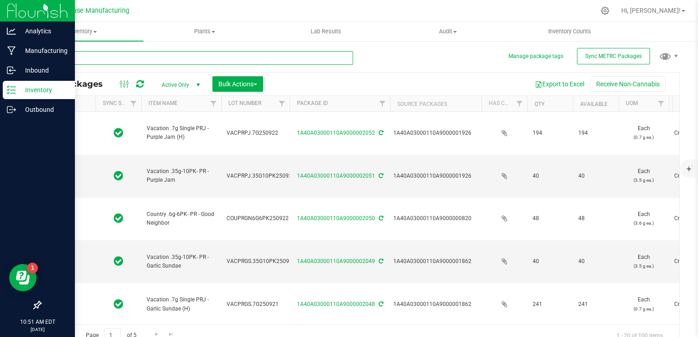
type input "[DATE]"
type input "2025-09-10"
type input "2026-09-16"
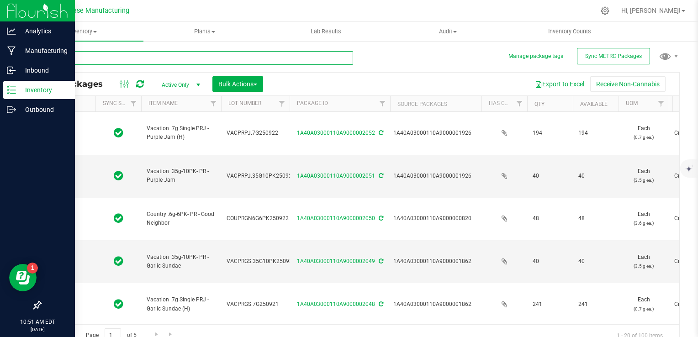
type input "2025-09-09"
type input "2026-09-16"
type input "[DATE]"
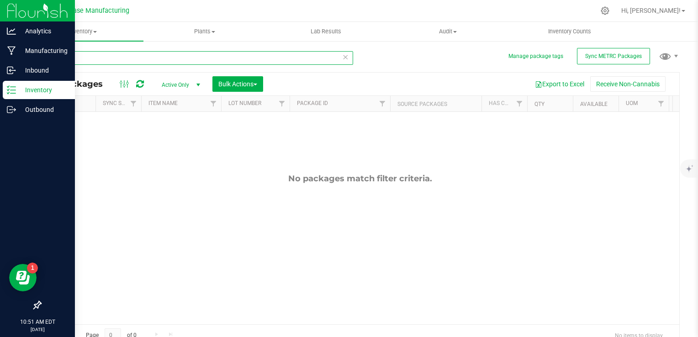
type input "2029"
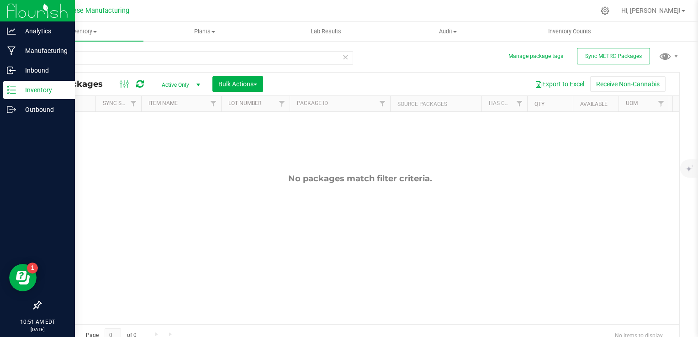
click at [342, 60] on icon at bounding box center [345, 56] width 6 height 11
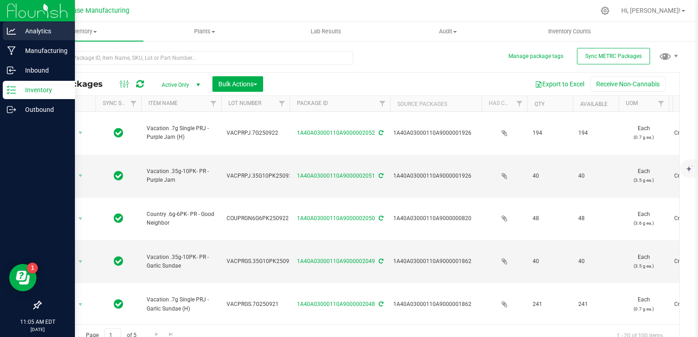
click at [16, 32] on p "Analytics" at bounding box center [43, 31] width 55 height 11
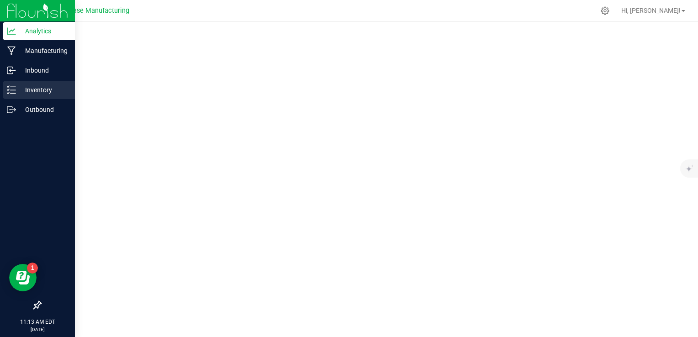
click at [19, 88] on p "Inventory" at bounding box center [43, 89] width 55 height 11
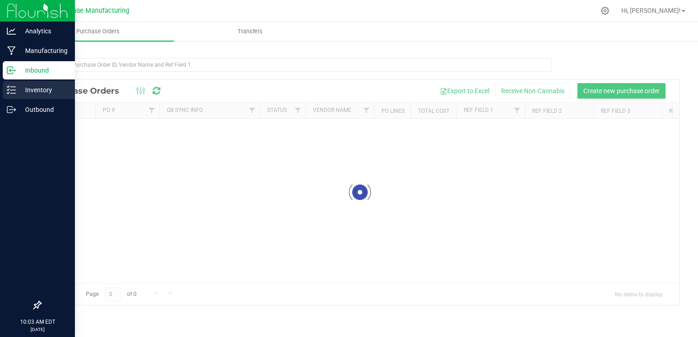
click at [14, 89] on icon at bounding box center [11, 89] width 9 height 9
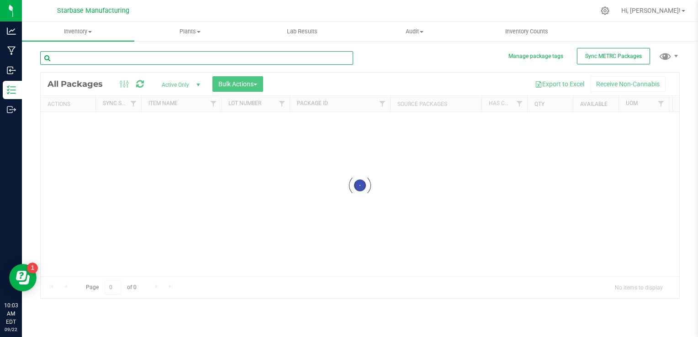
click at [125, 59] on input "text" at bounding box center [196, 58] width 313 height 14
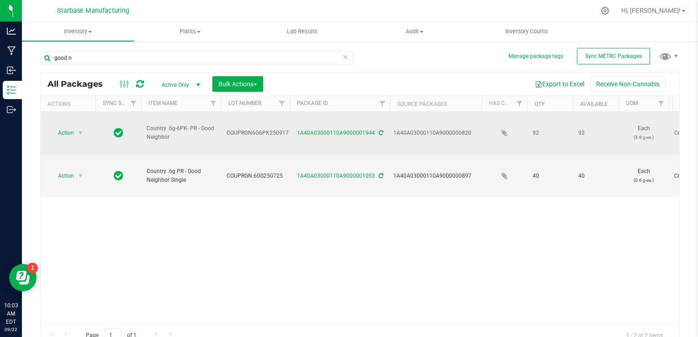
click at [245, 129] on span "COUPRGN6G6PK250917" at bounding box center [257, 133] width 62 height 9
click at [245, 126] on input "COUPRGN6G6PK250917" at bounding box center [253, 133] width 65 height 14
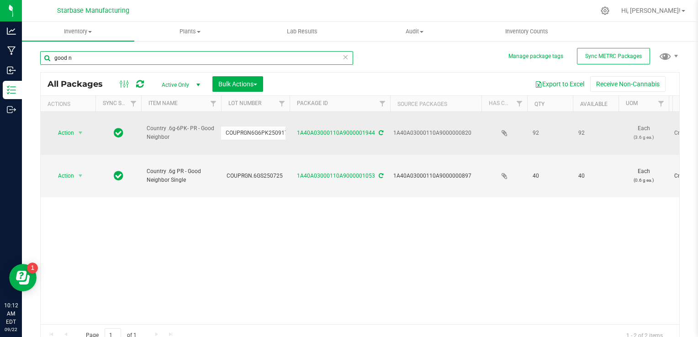
click at [114, 54] on input "good n" at bounding box center [196, 58] width 313 height 14
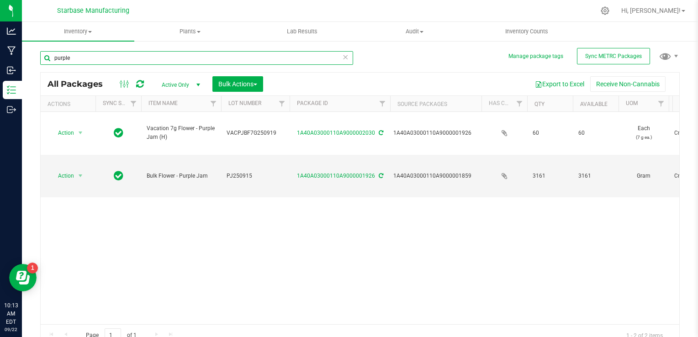
type input "purple"
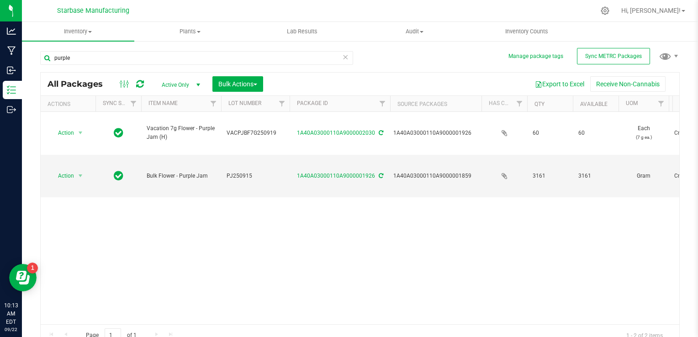
click at [191, 83] on span "Active Only" at bounding box center [179, 85] width 50 height 13
click at [181, 140] on li "All" at bounding box center [178, 141] width 49 height 14
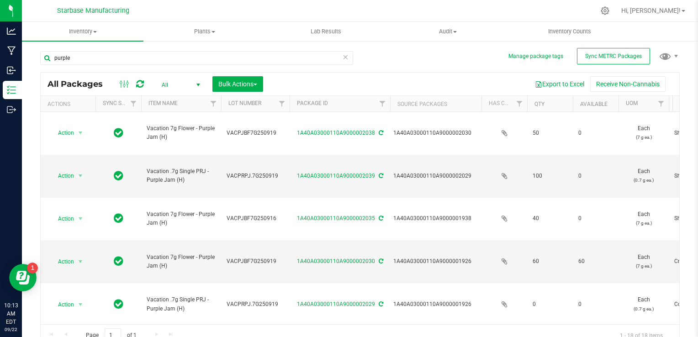
click at [250, 172] on span "VACPRPJ.7G250919" at bounding box center [255, 176] width 58 height 9
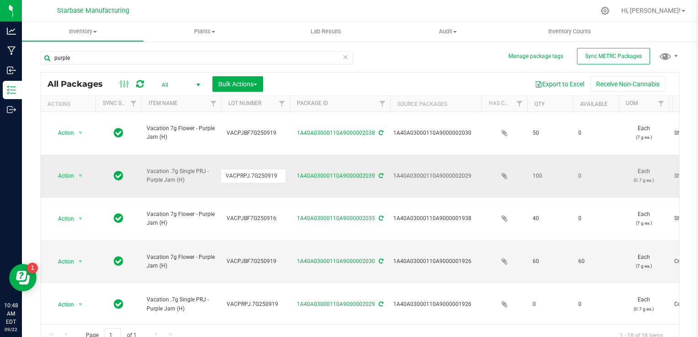
click at [250, 169] on input "VACPRPJ.7G250919" at bounding box center [253, 176] width 65 height 14
